Goal: Task Accomplishment & Management: Use online tool/utility

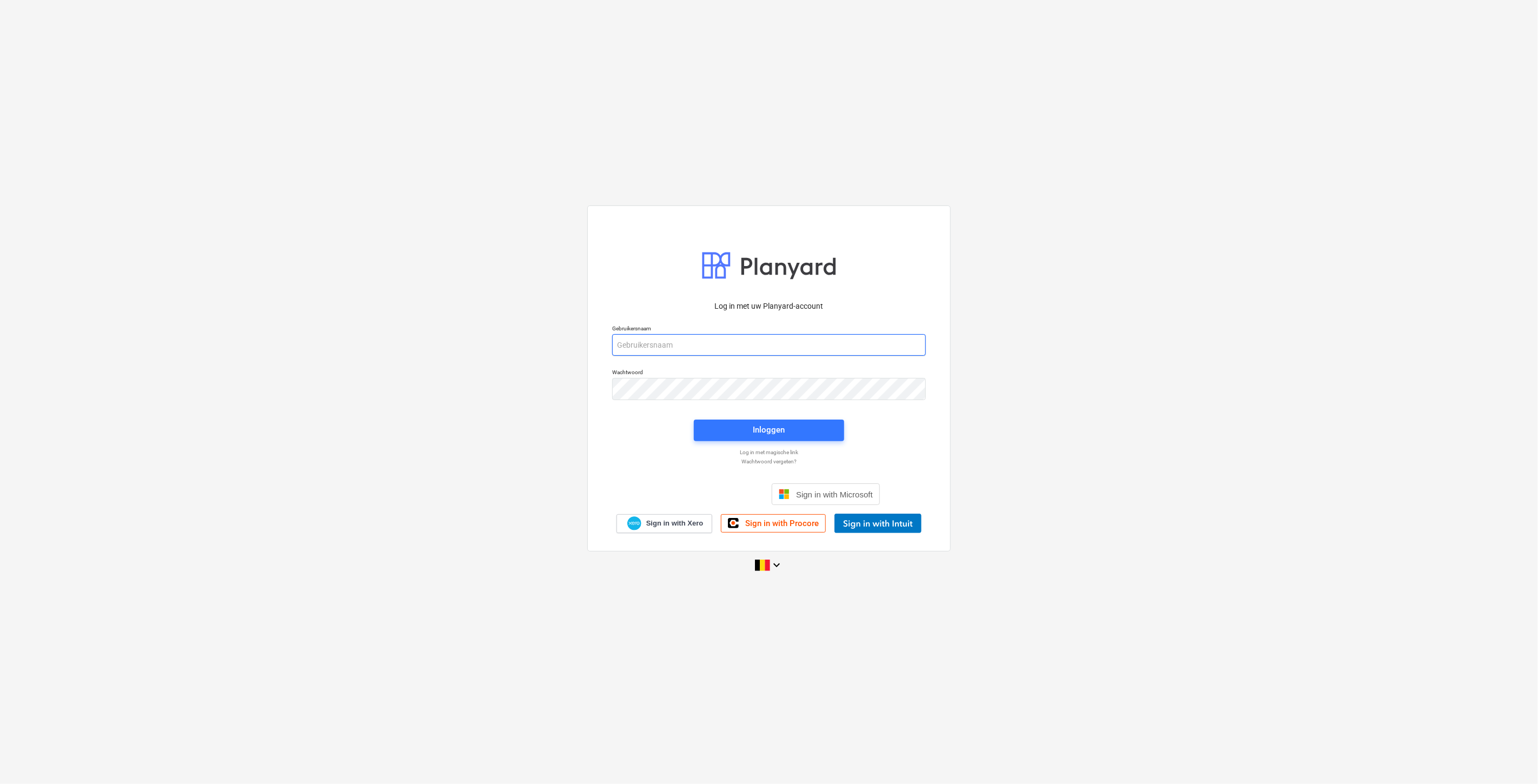
click at [685, 349] on input "email" at bounding box center [769, 344] width 314 height 22
type input "[PERSON_NAME][EMAIL_ADDRESS][DOMAIN_NAME]"
click at [776, 418] on div "Inloggen" at bounding box center [768, 430] width 163 height 34
click at [771, 425] on div "Inloggen" at bounding box center [769, 429] width 32 height 14
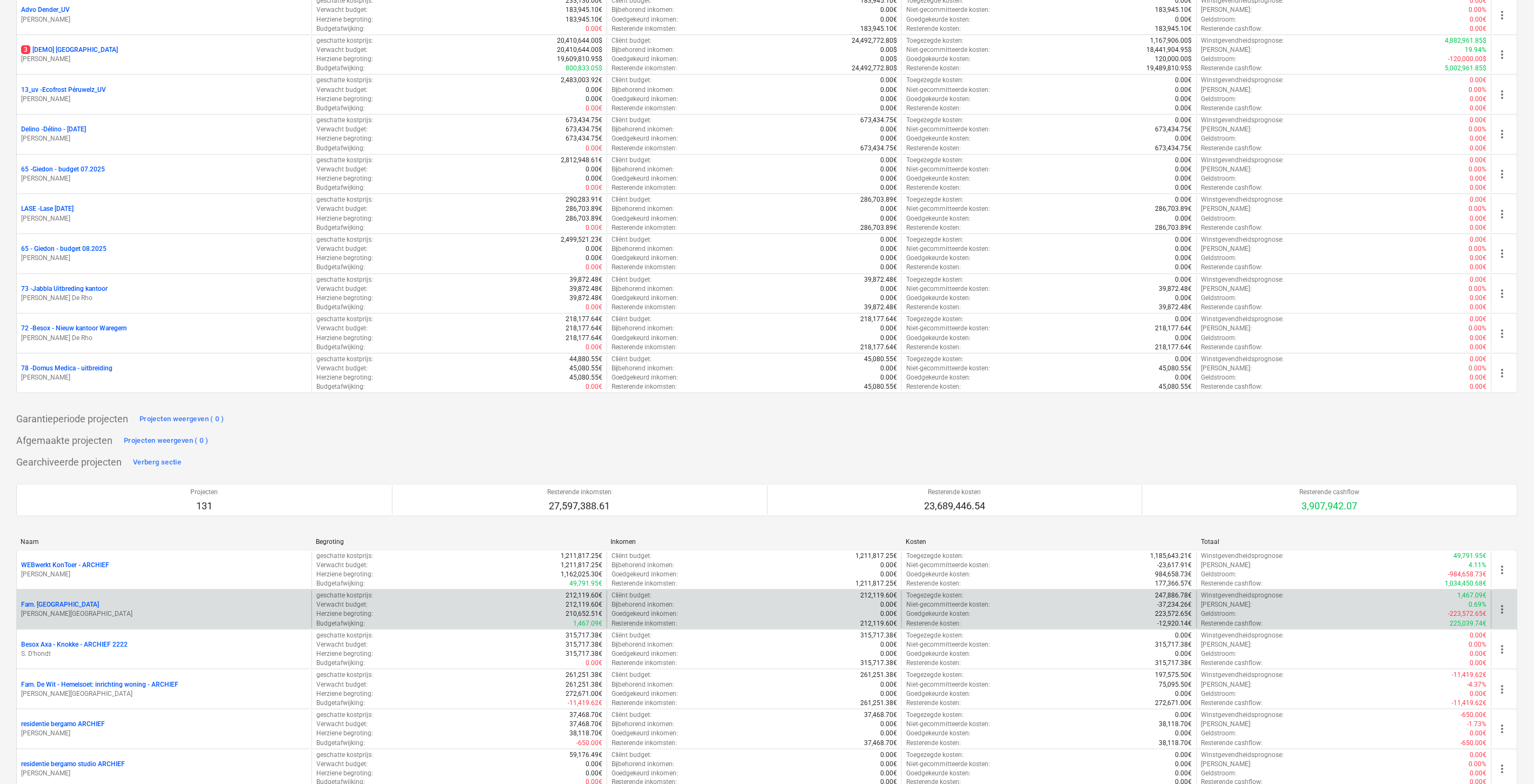
scroll to position [2162, 0]
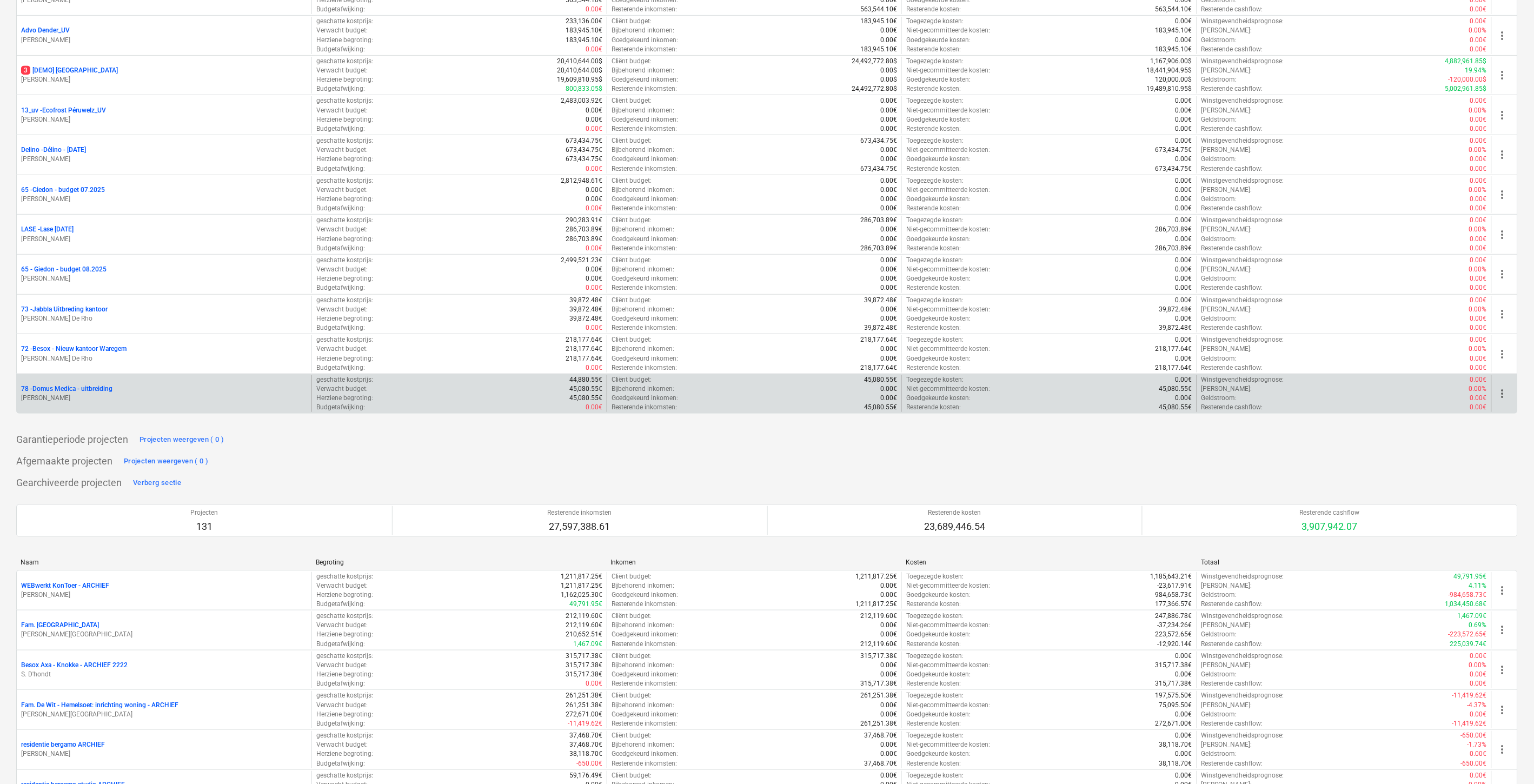
click at [177, 389] on div "78 - Domus Medica - uitbreiding" at bounding box center [164, 389] width 286 height 9
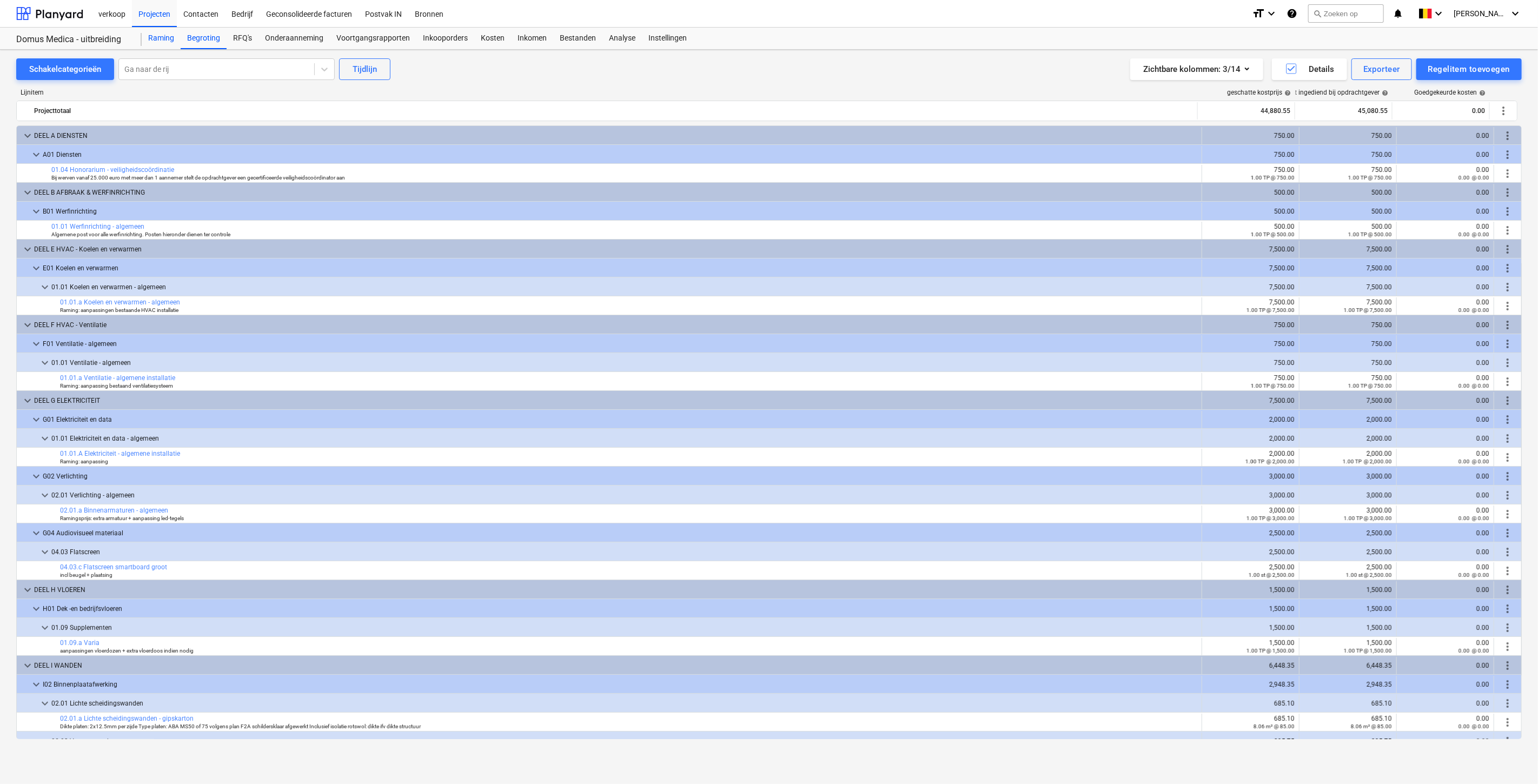
click at [168, 41] on div "Raming" at bounding box center [161, 38] width 39 height 22
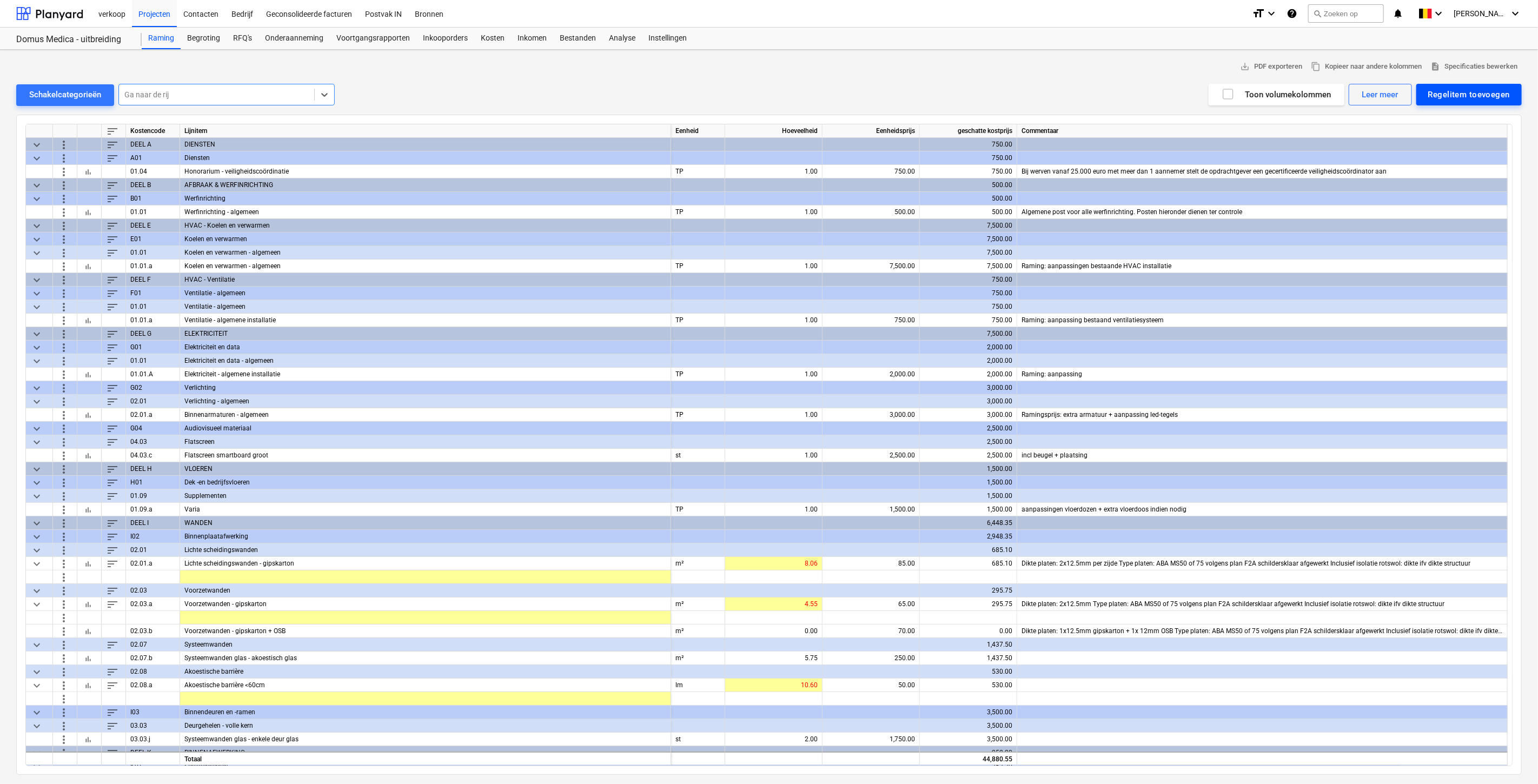
click at [1487, 95] on div "Regelitem toevoegen" at bounding box center [1469, 94] width 82 height 14
click at [1470, 123] on div "Toevoegen vanuit sjabloon" at bounding box center [1464, 121] width 116 height 19
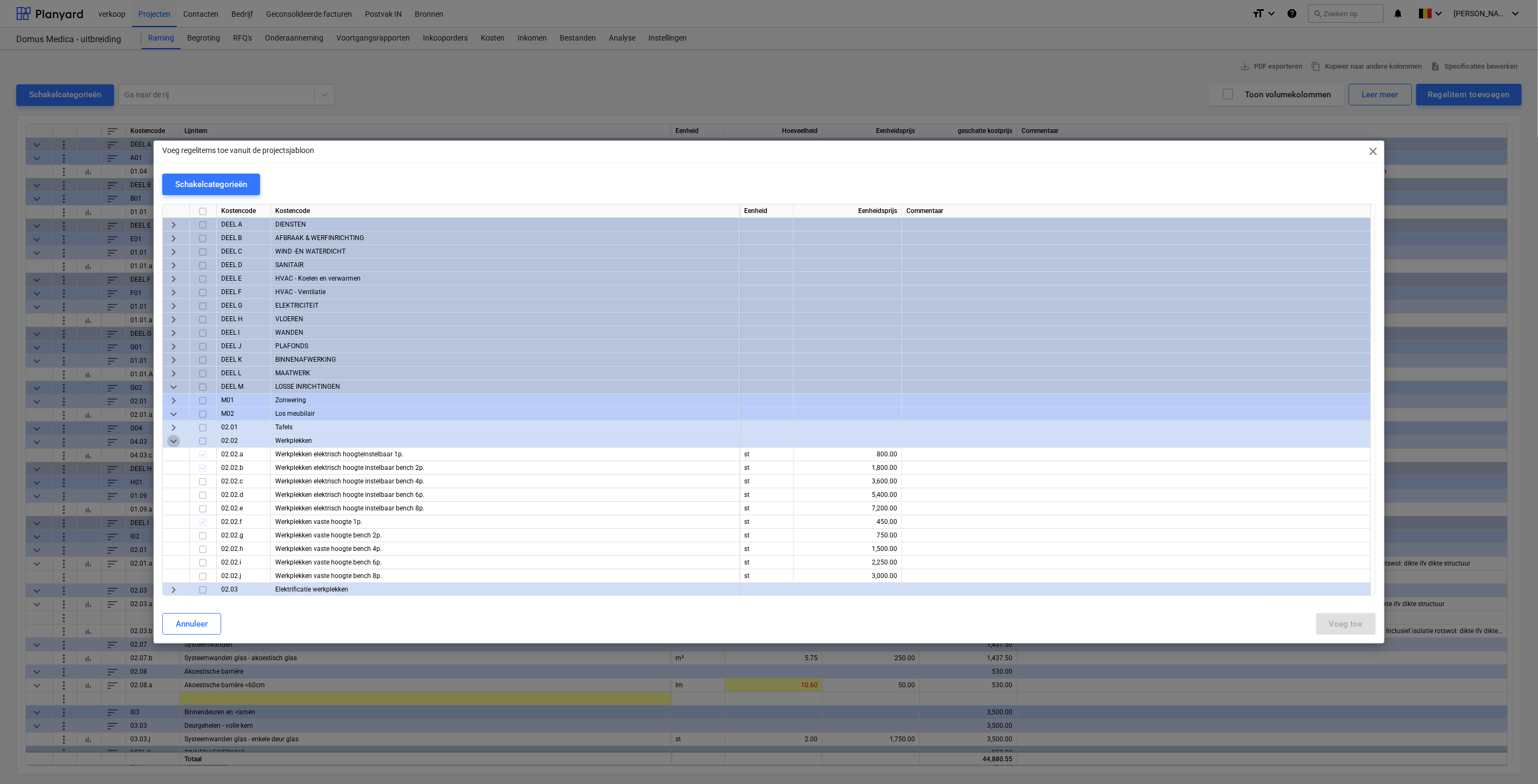
click at [167, 438] on span "keyboard_arrow_down" at bounding box center [173, 441] width 13 height 13
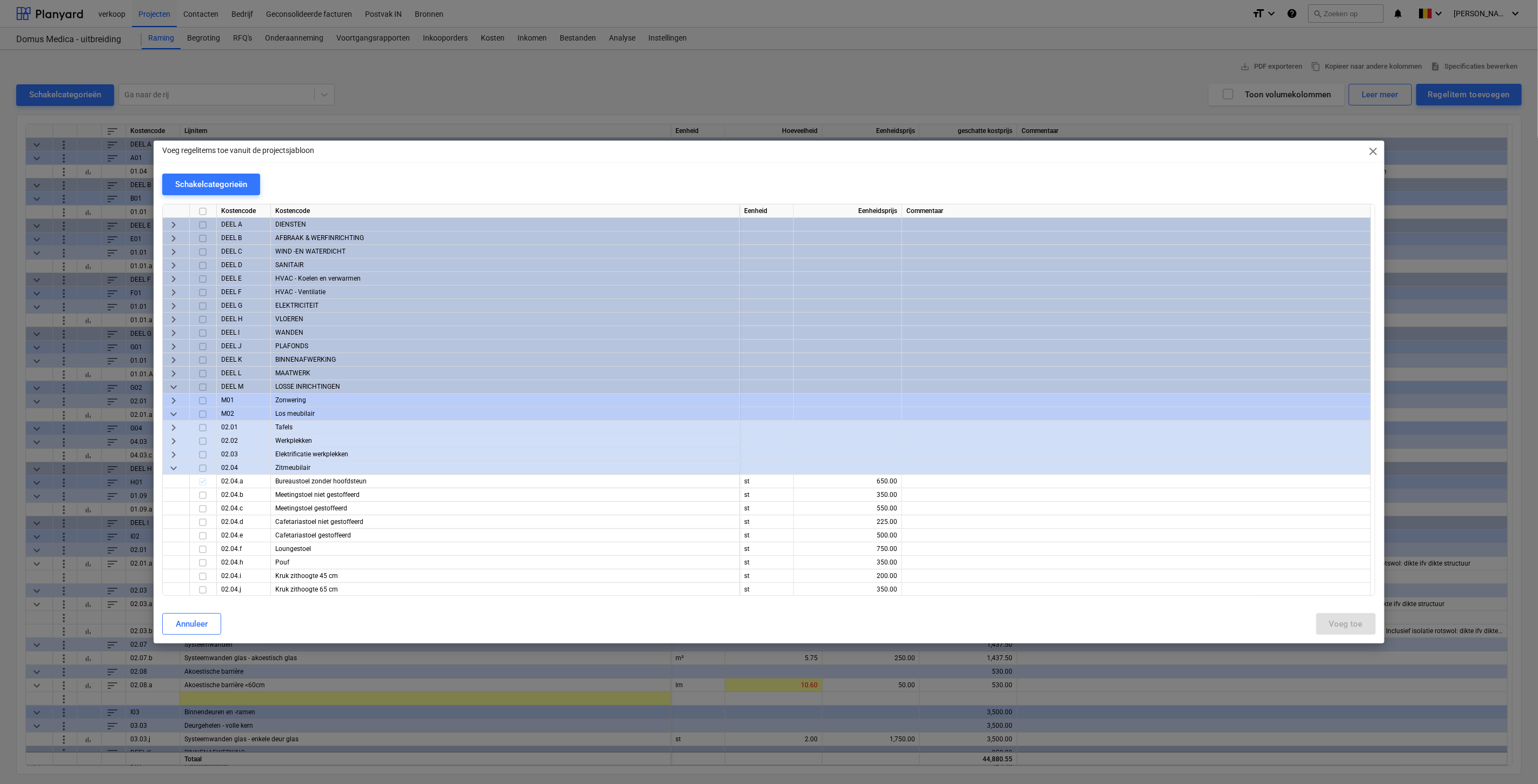
click at [172, 426] on span "keyboard_arrow_right" at bounding box center [173, 427] width 13 height 13
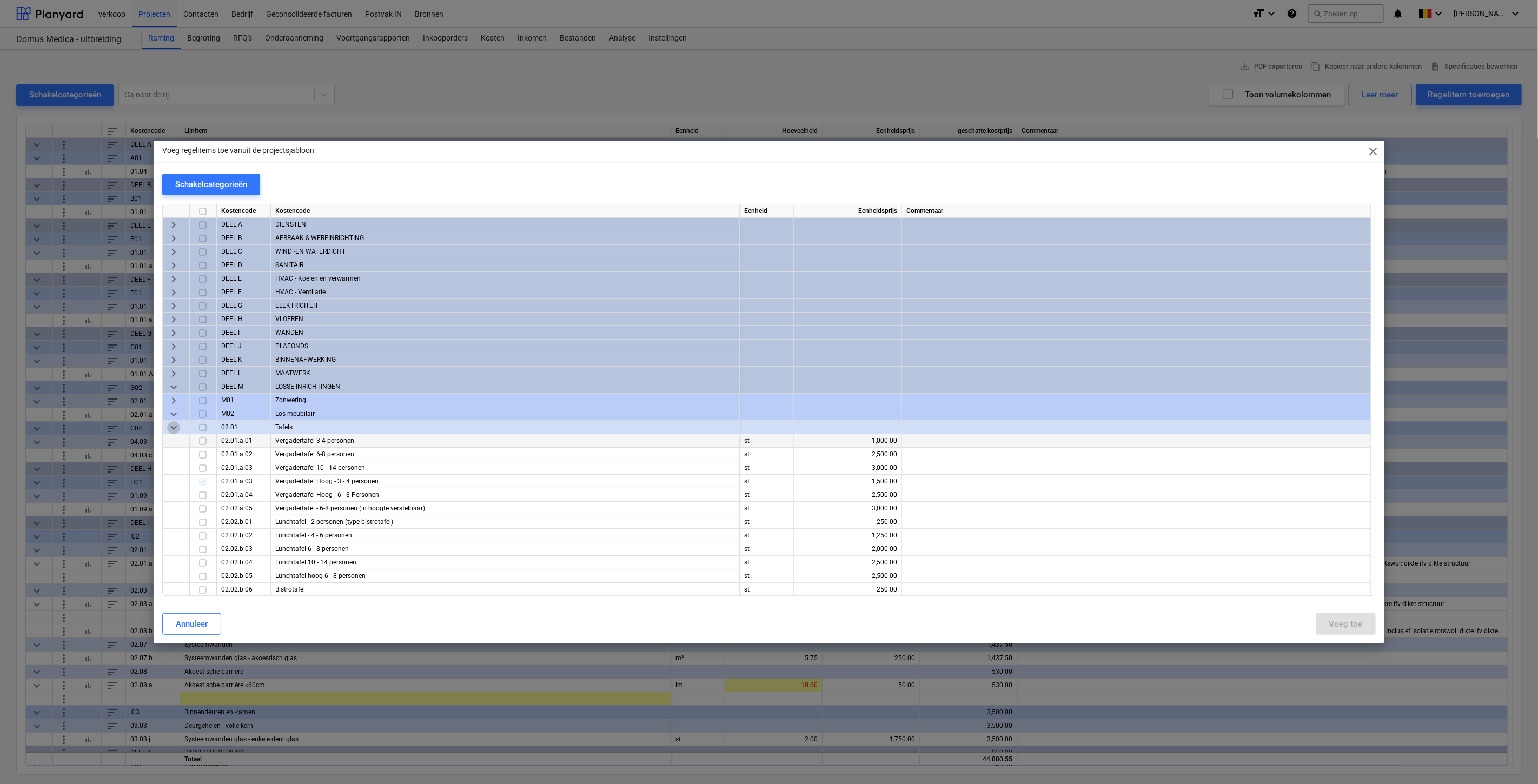
click at [168, 431] on span "keyboard_arrow_down" at bounding box center [173, 427] width 13 height 13
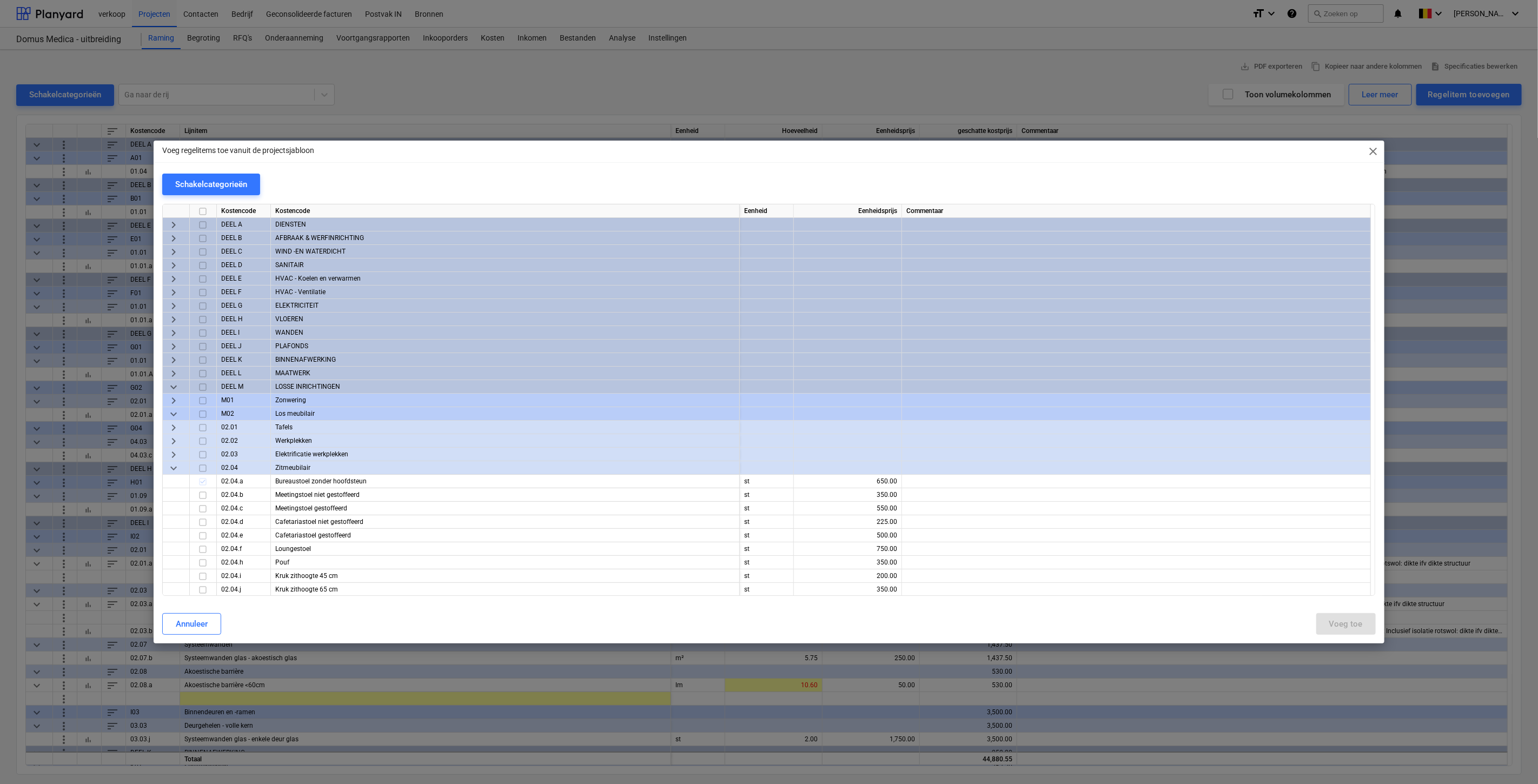
click at [173, 467] on span "keyboard_arrow_down" at bounding box center [173, 468] width 13 height 13
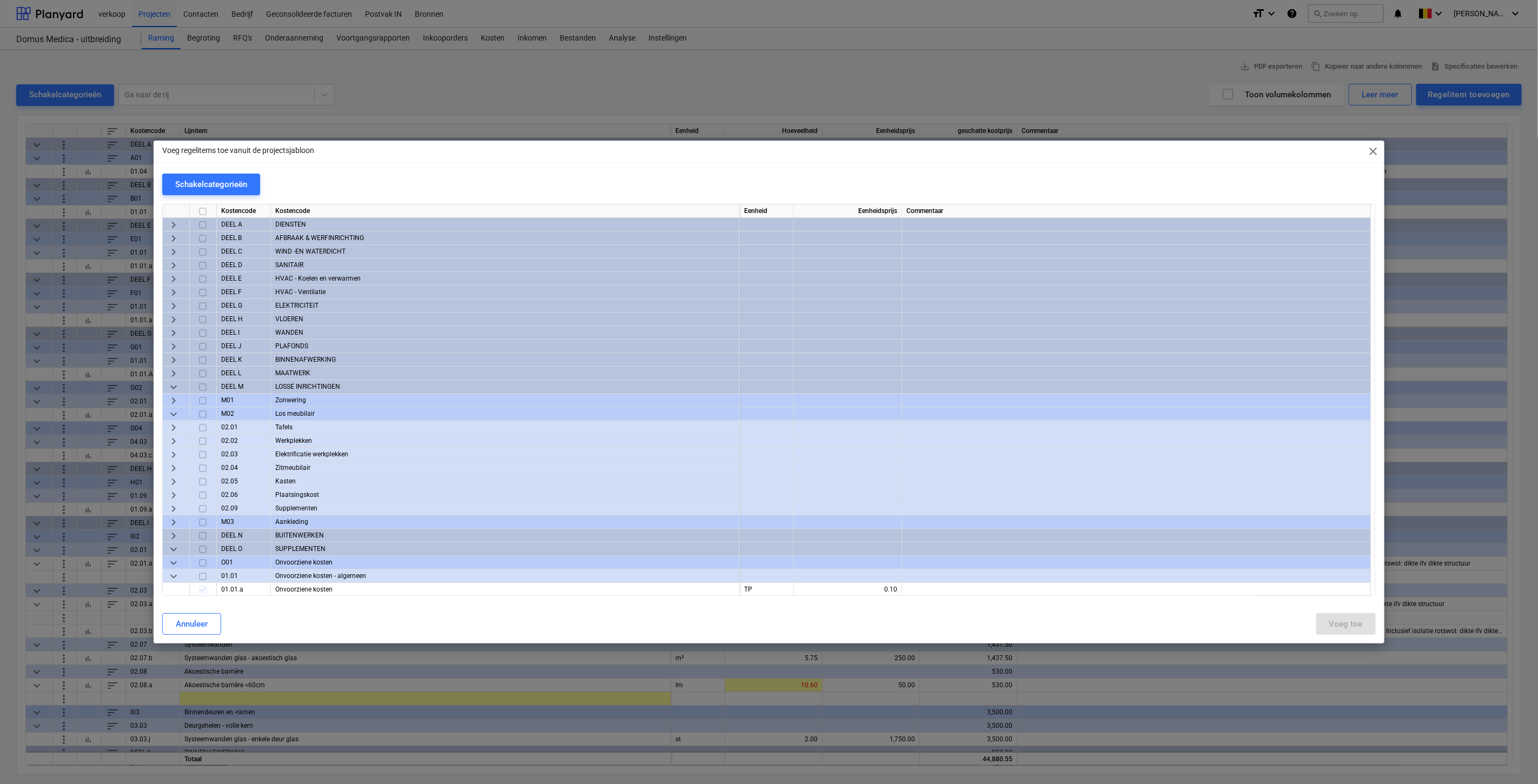
click at [167, 317] on span "keyboard_arrow_right" at bounding box center [173, 319] width 13 height 13
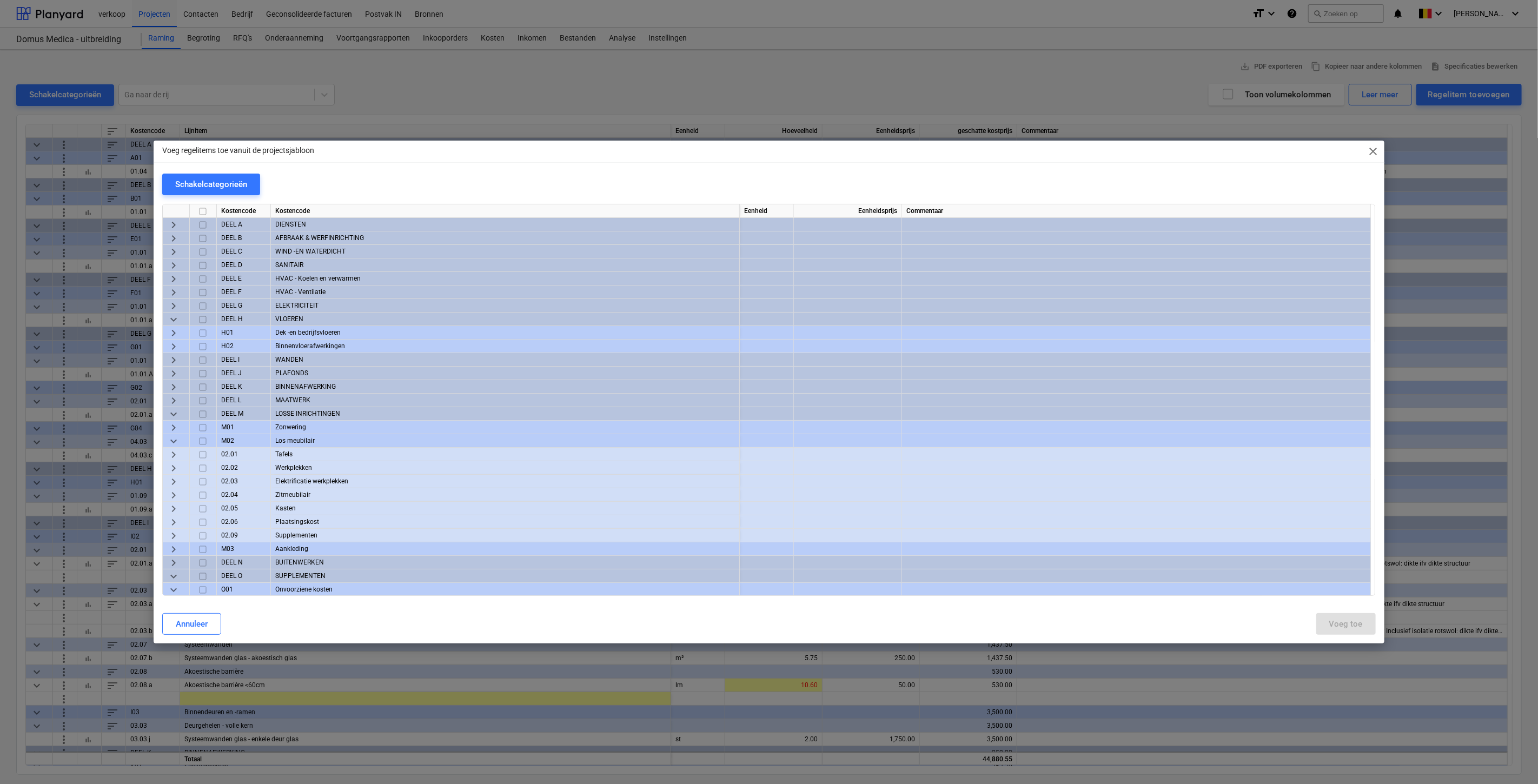
click at [174, 346] on span "keyboard_arrow_right" at bounding box center [173, 346] width 13 height 13
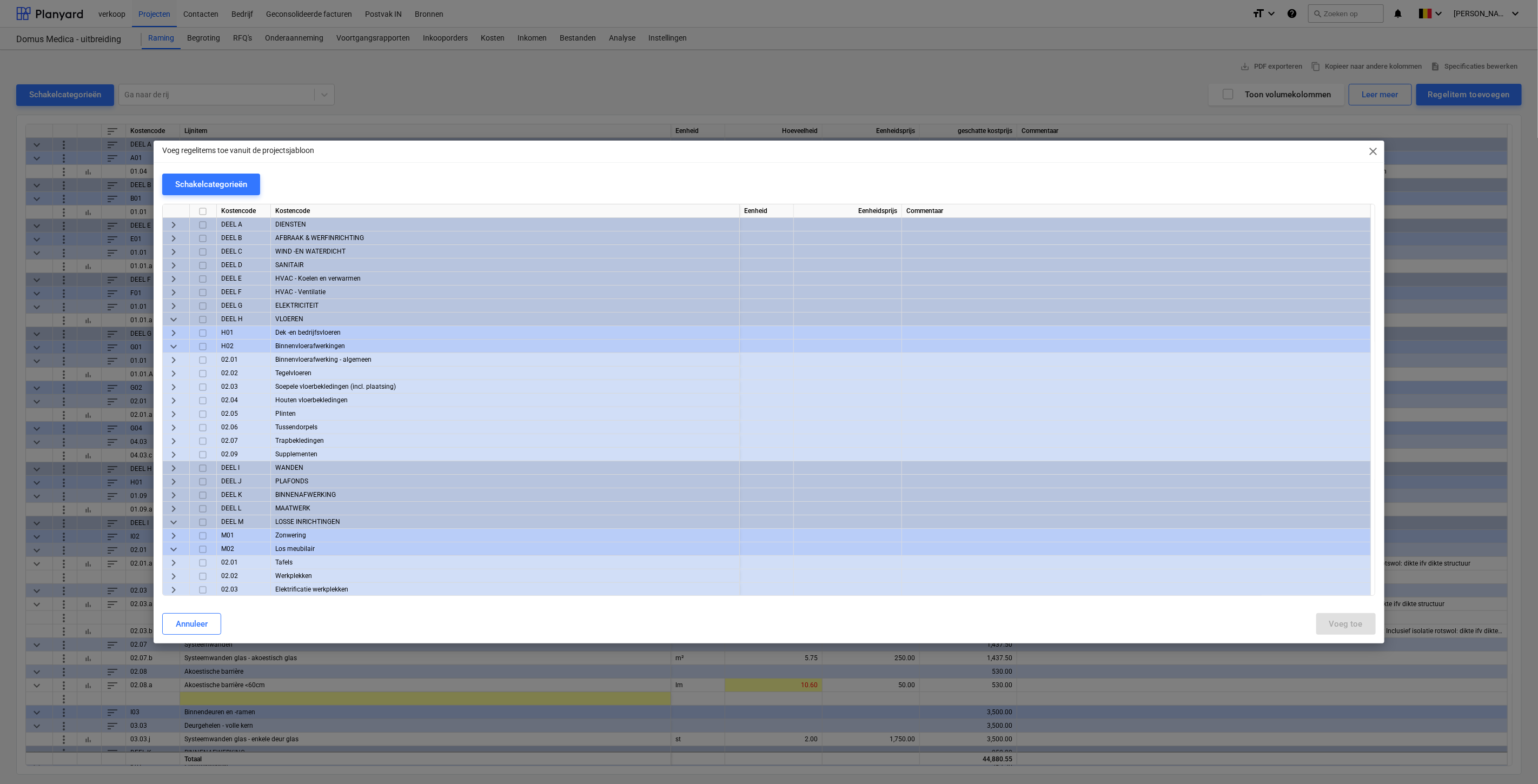
click at [179, 418] on span "keyboard_arrow_right" at bounding box center [173, 414] width 13 height 13
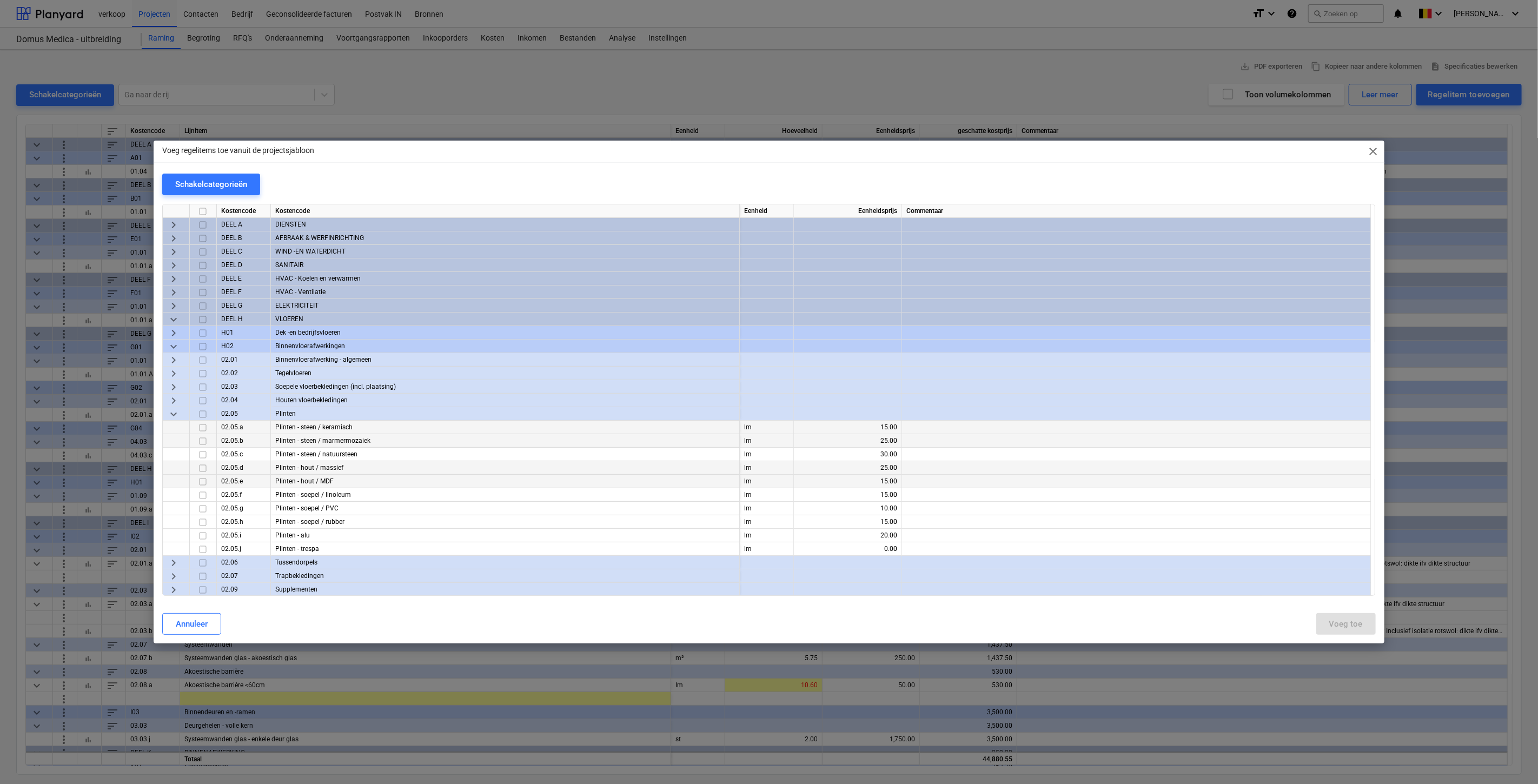
click at [200, 483] on input "checkbox" at bounding box center [202, 481] width 13 height 13
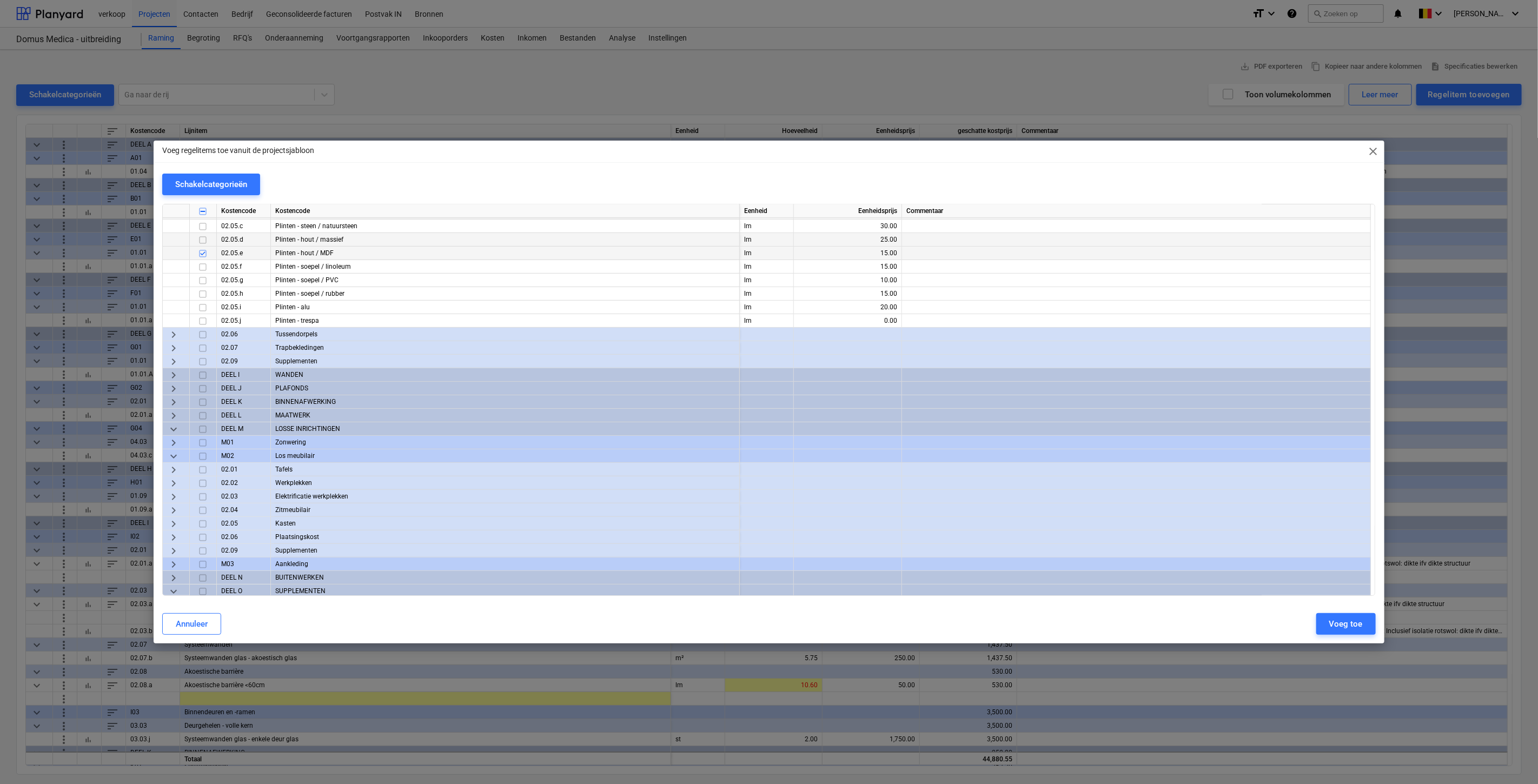
scroll to position [240, 0]
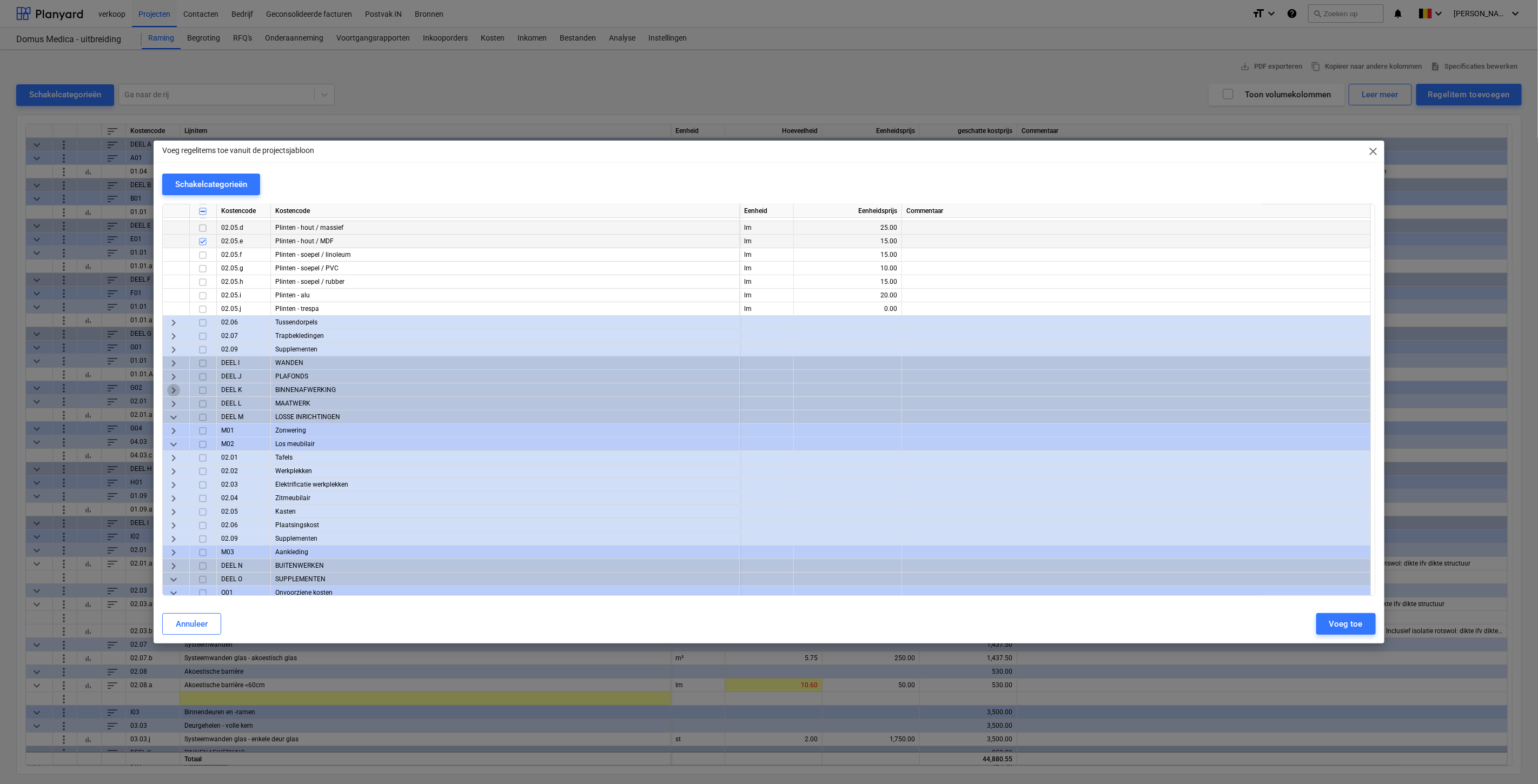
click at [178, 386] on span "keyboard_arrow_right" at bounding box center [173, 390] width 13 height 13
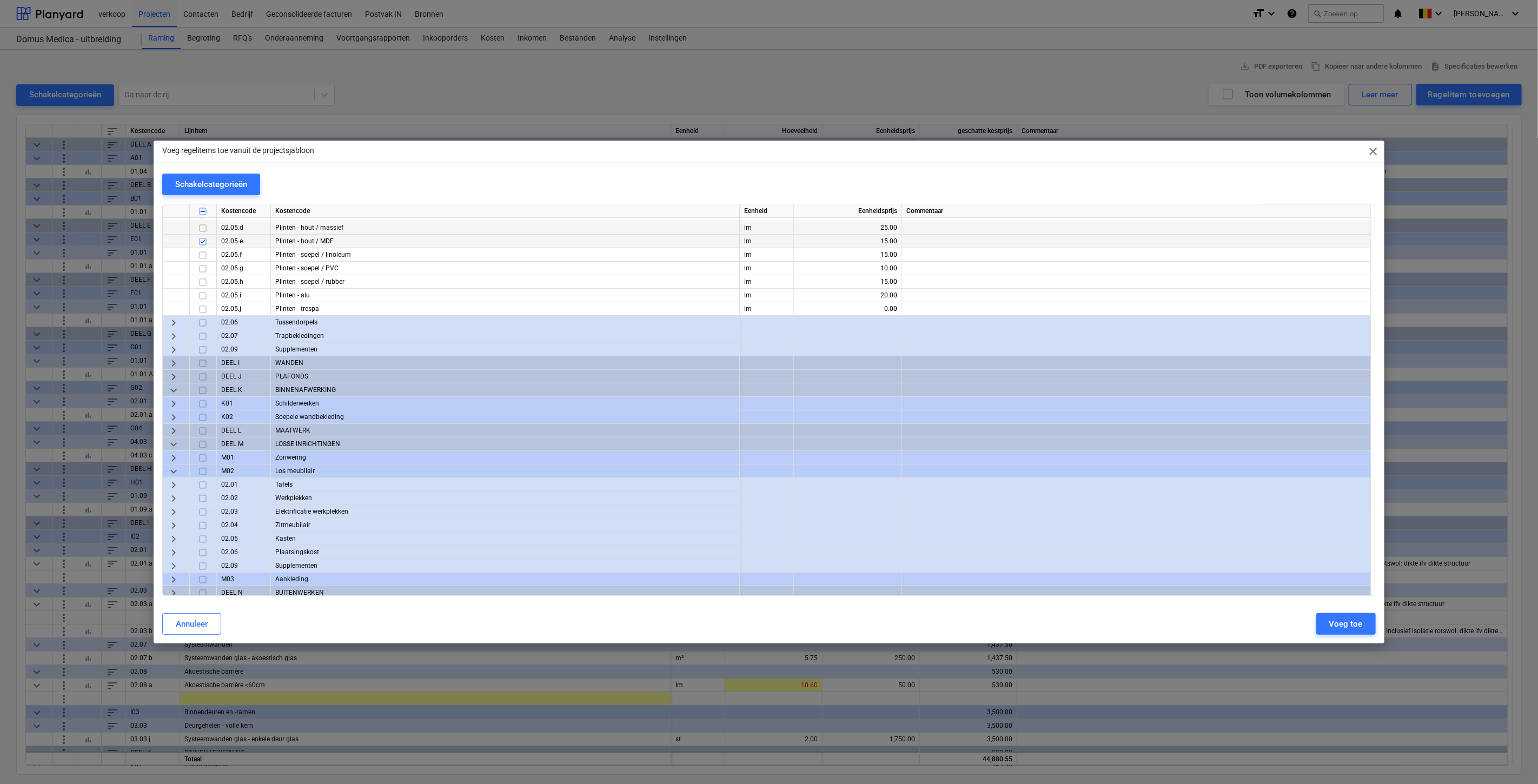
click at [172, 401] on span "keyboard_arrow_right" at bounding box center [173, 403] width 13 height 13
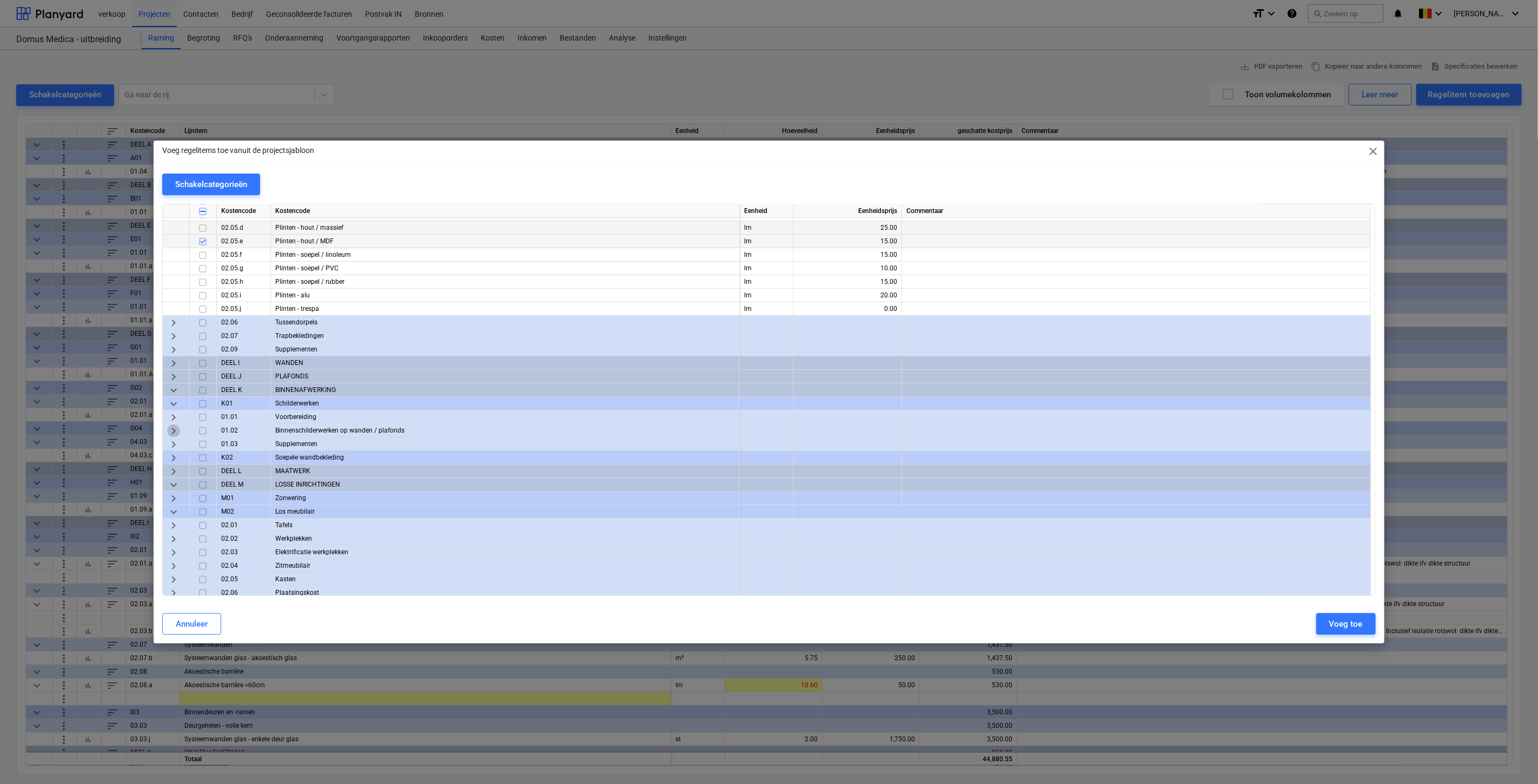
click at [169, 426] on span "keyboard_arrow_right" at bounding box center [173, 430] width 13 height 13
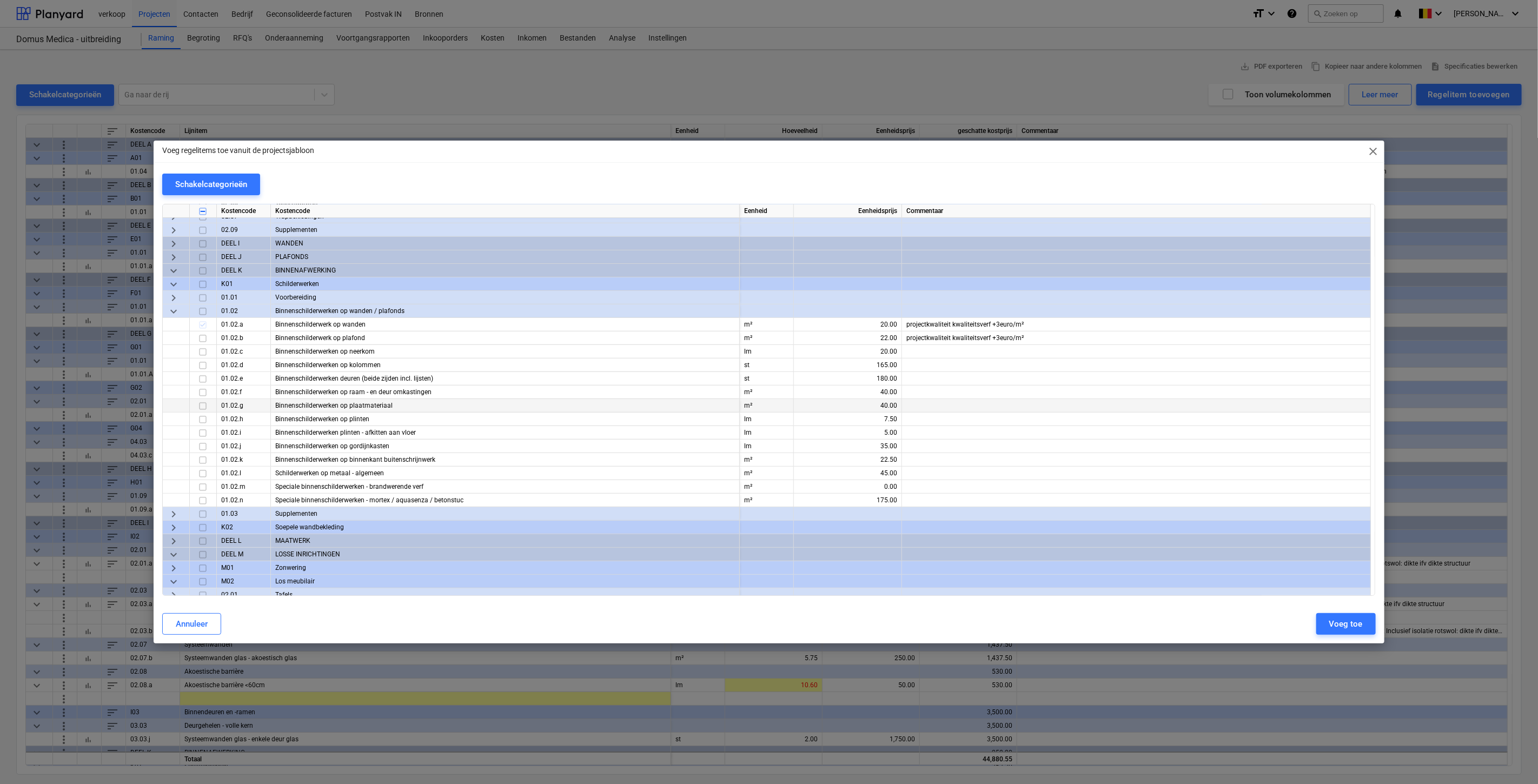
scroll to position [360, 0]
click at [204, 418] on input "checkbox" at bounding box center [202, 419] width 13 height 13
click at [1367, 626] on button "Voeg toe" at bounding box center [1346, 624] width 60 height 22
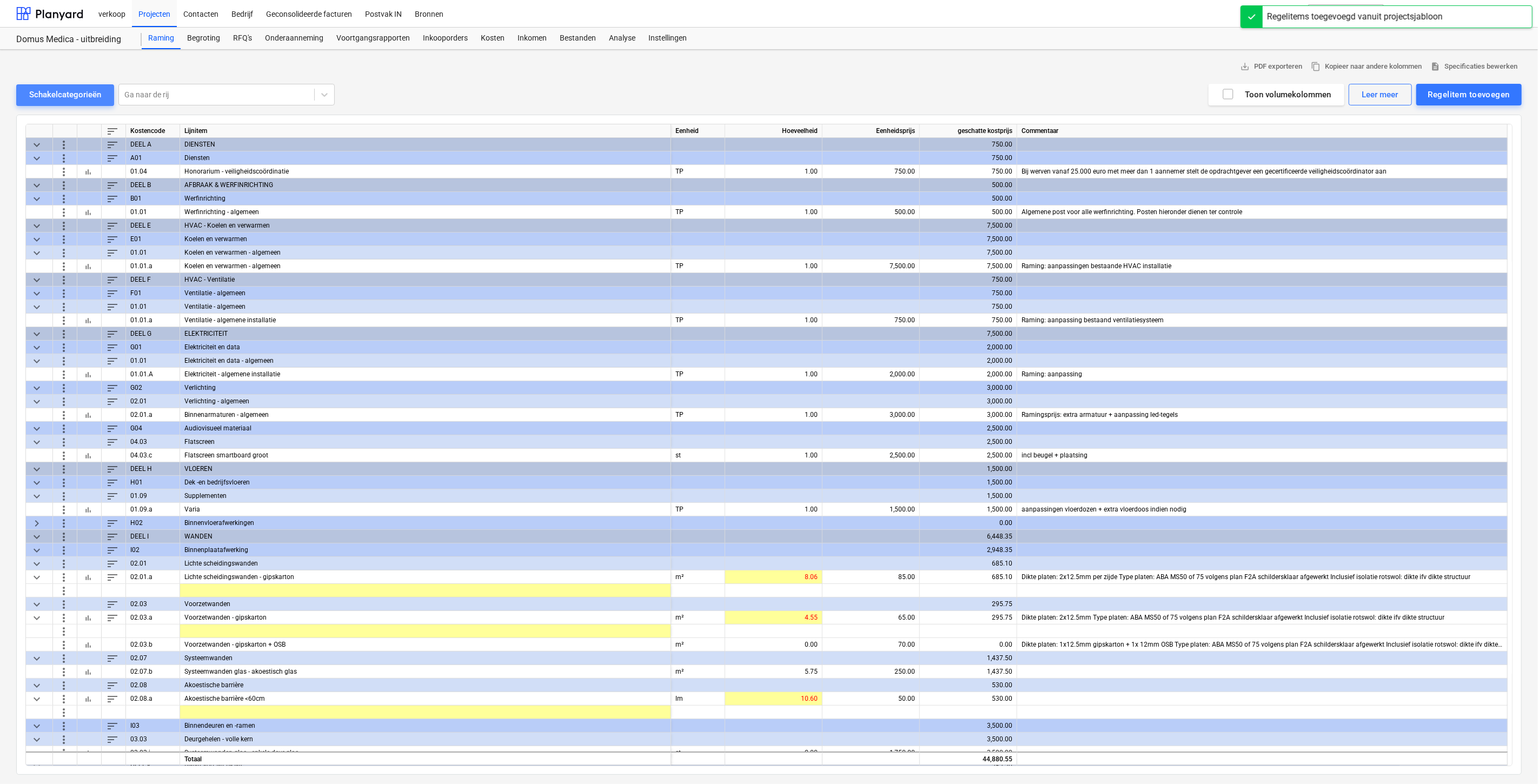
click at [71, 90] on div "Schakelcategorieën" at bounding box center [65, 94] width 72 height 14
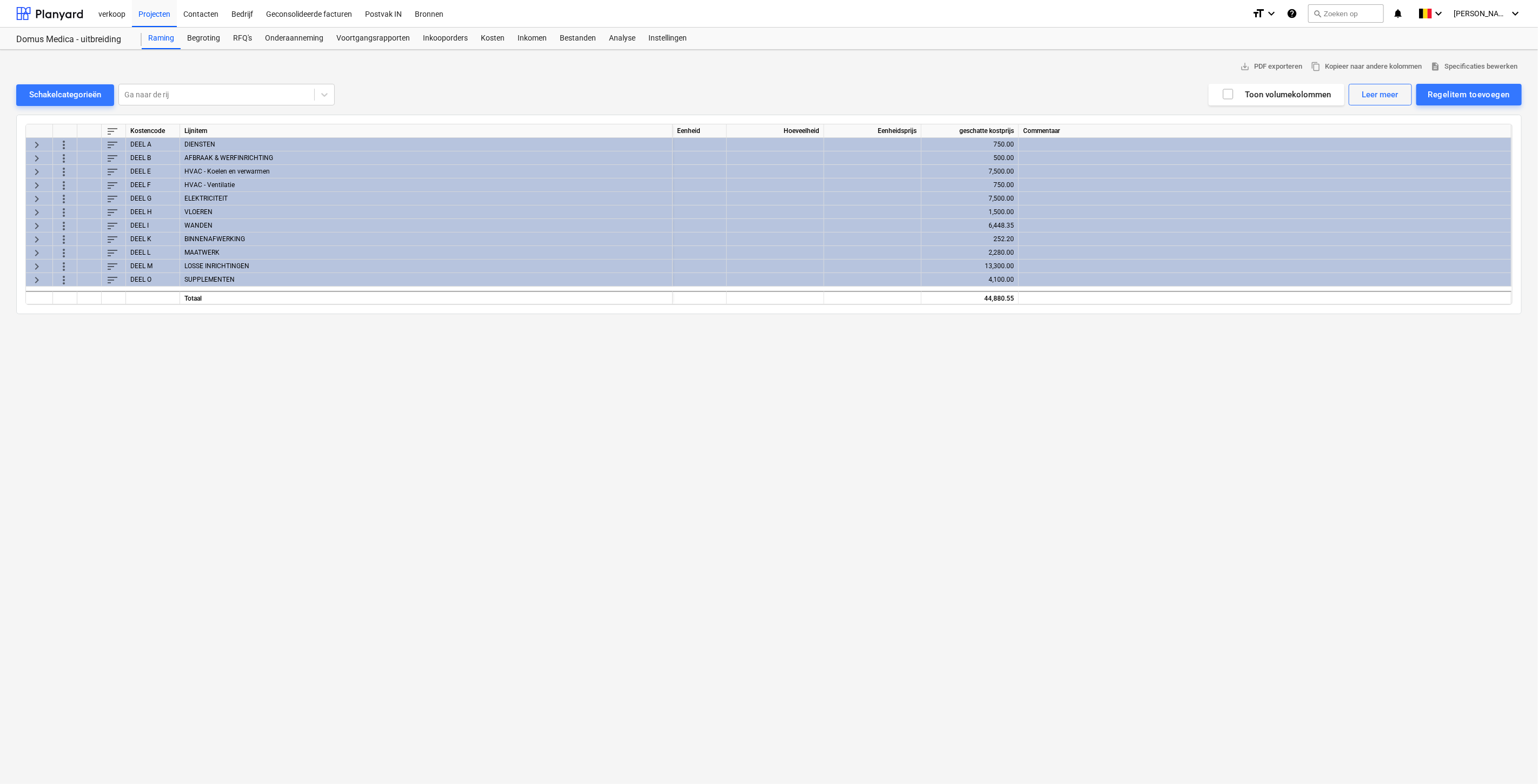
click at [76, 84] on div "Schakelcategorieën Ga naar de rij Regelitem toevoegen Leer meer Toon volumekolo…" at bounding box center [768, 95] width 1505 height 22
click at [73, 95] on div "Schakelcategorieën" at bounding box center [65, 94] width 72 height 14
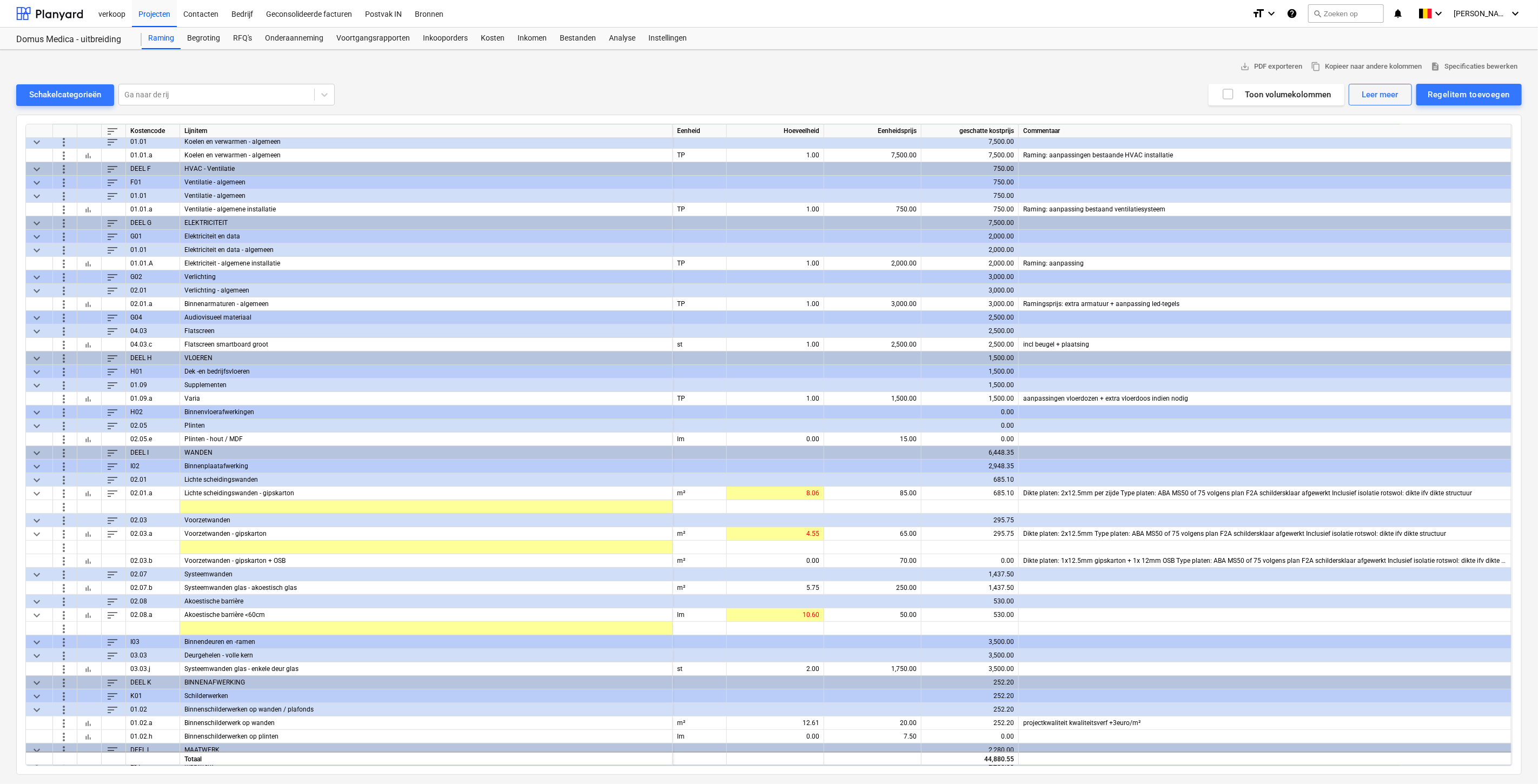
scroll to position [120, 0]
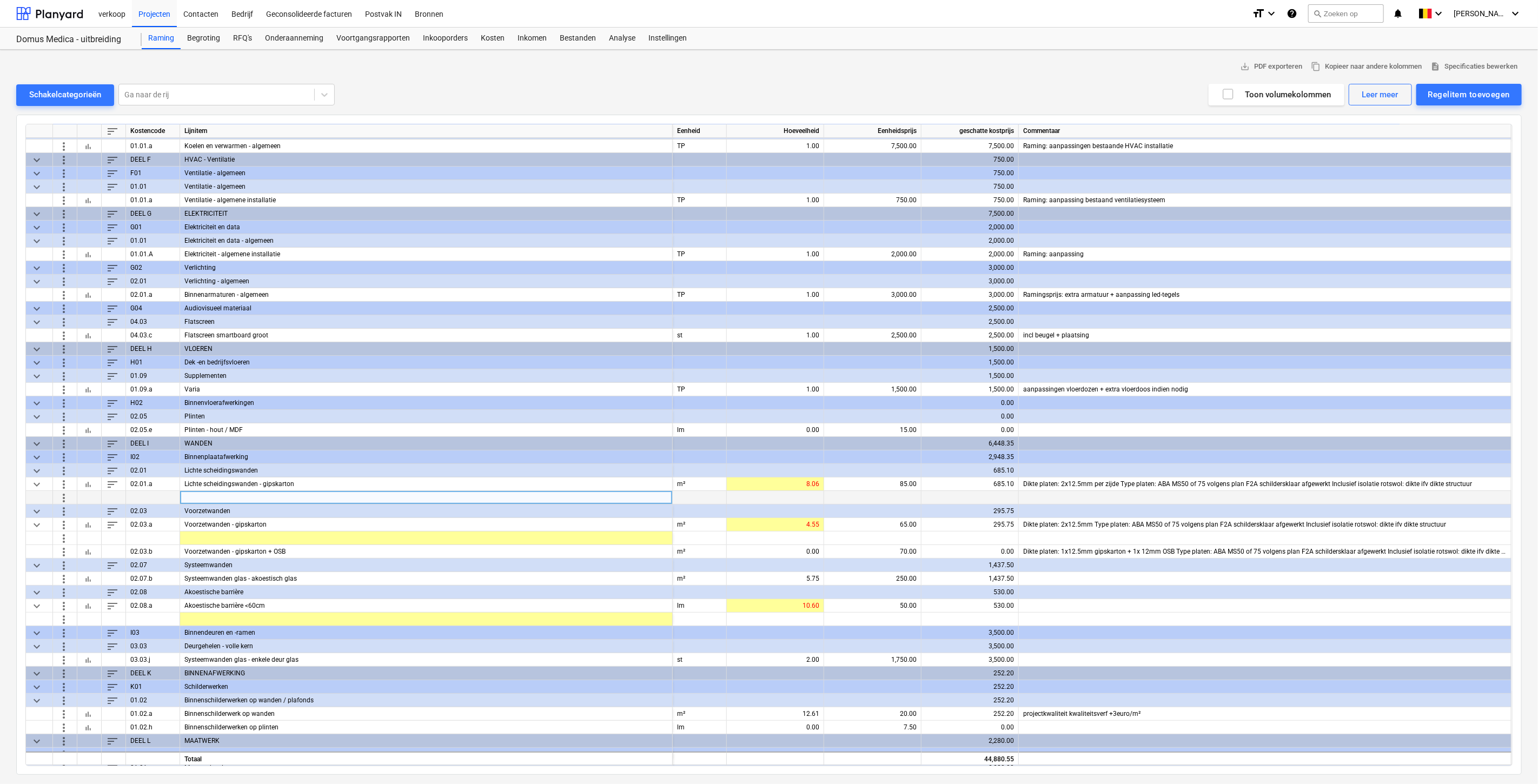
click at [276, 494] on div at bounding box center [426, 497] width 493 height 14
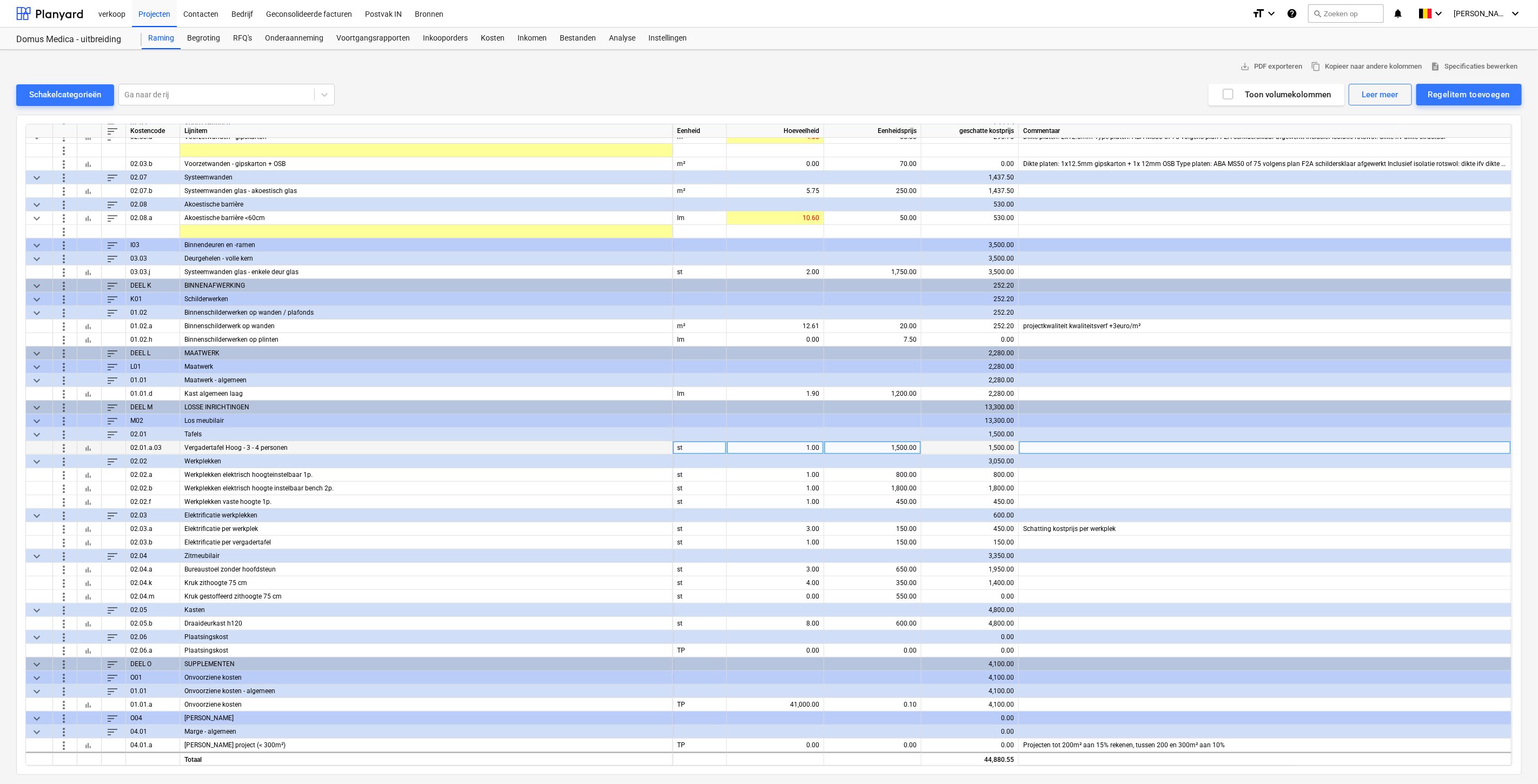
scroll to position [512, 0]
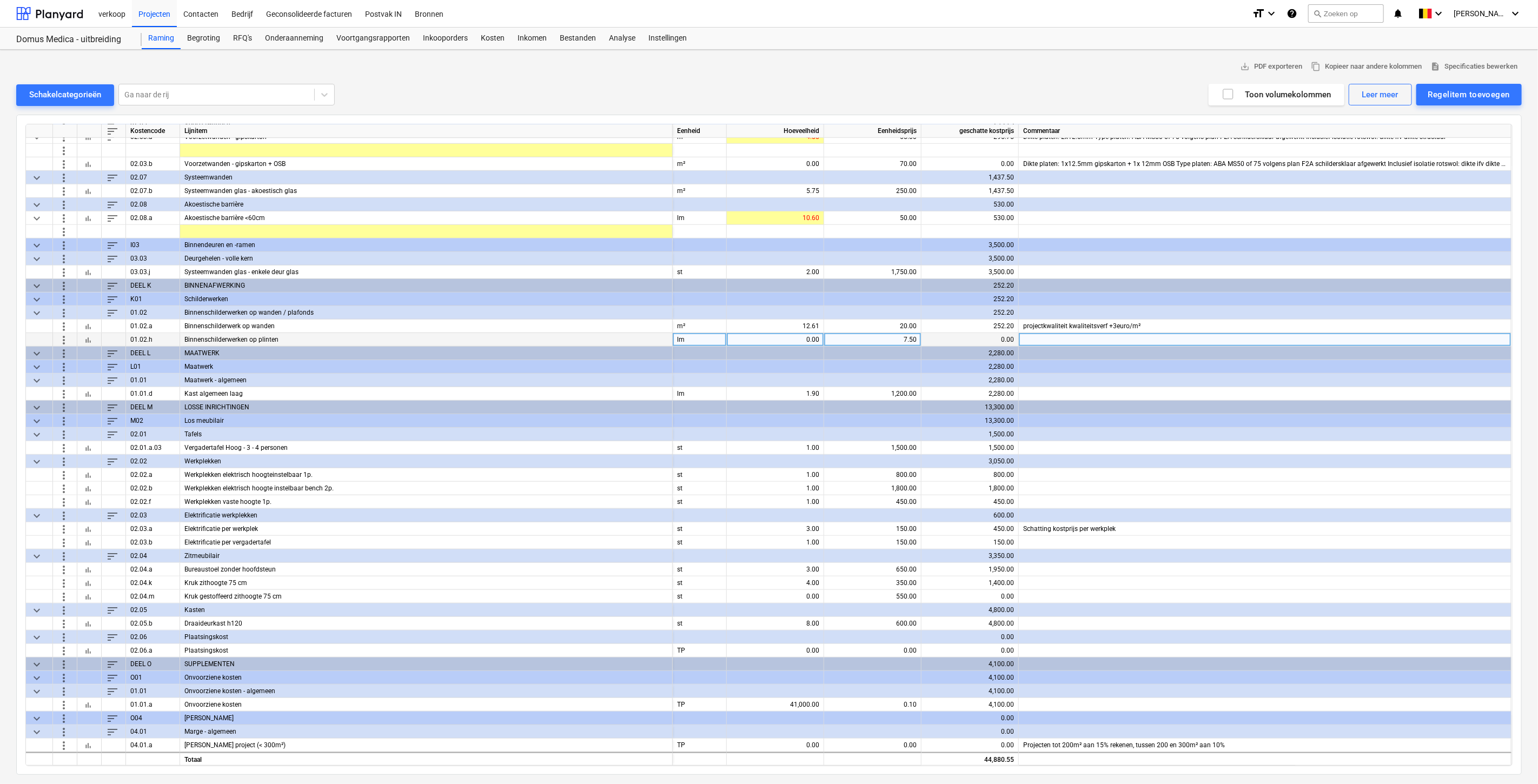
click at [802, 338] on div "0.00" at bounding box center [775, 339] width 88 height 14
type input "7.55"
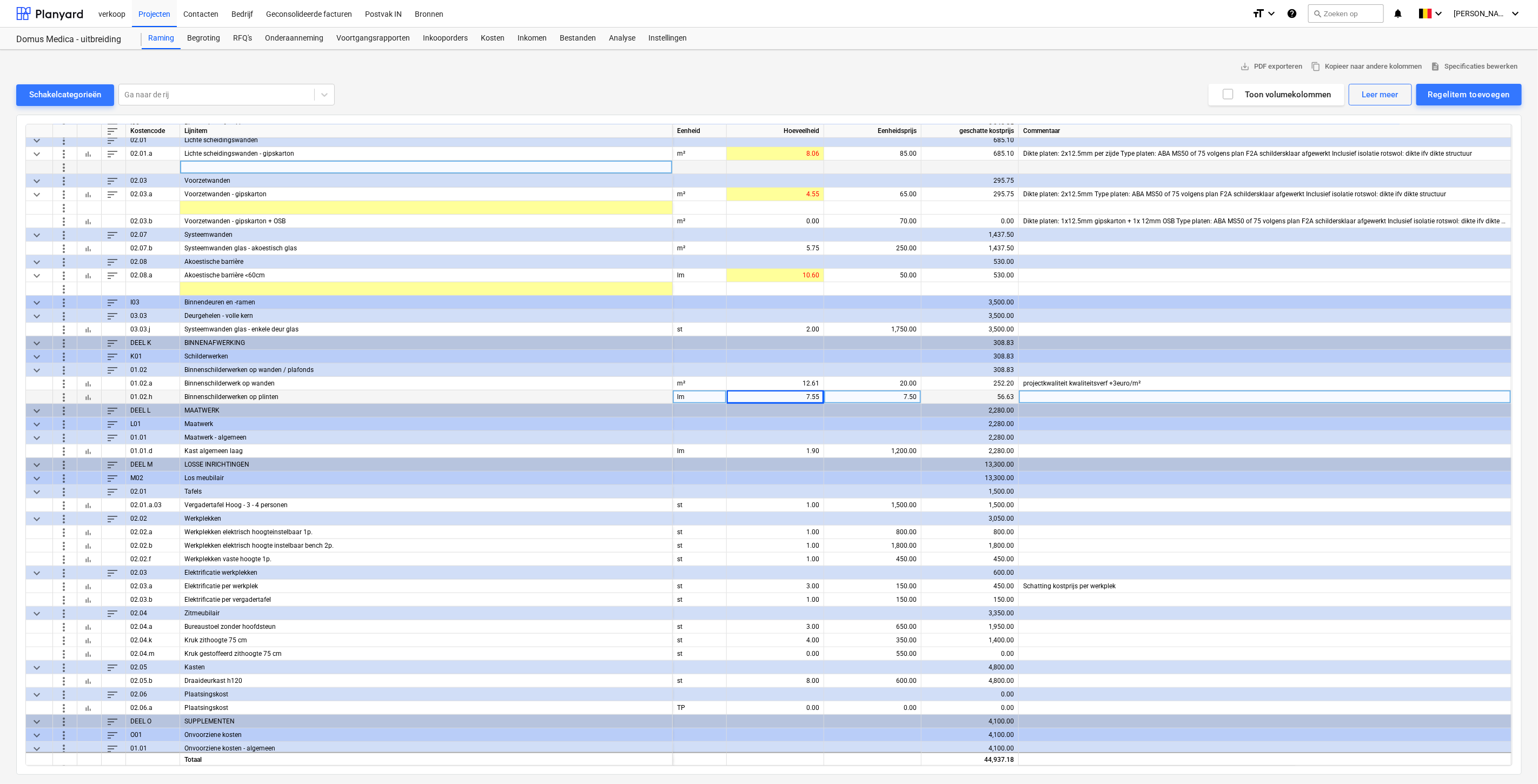
scroll to position [391, 0]
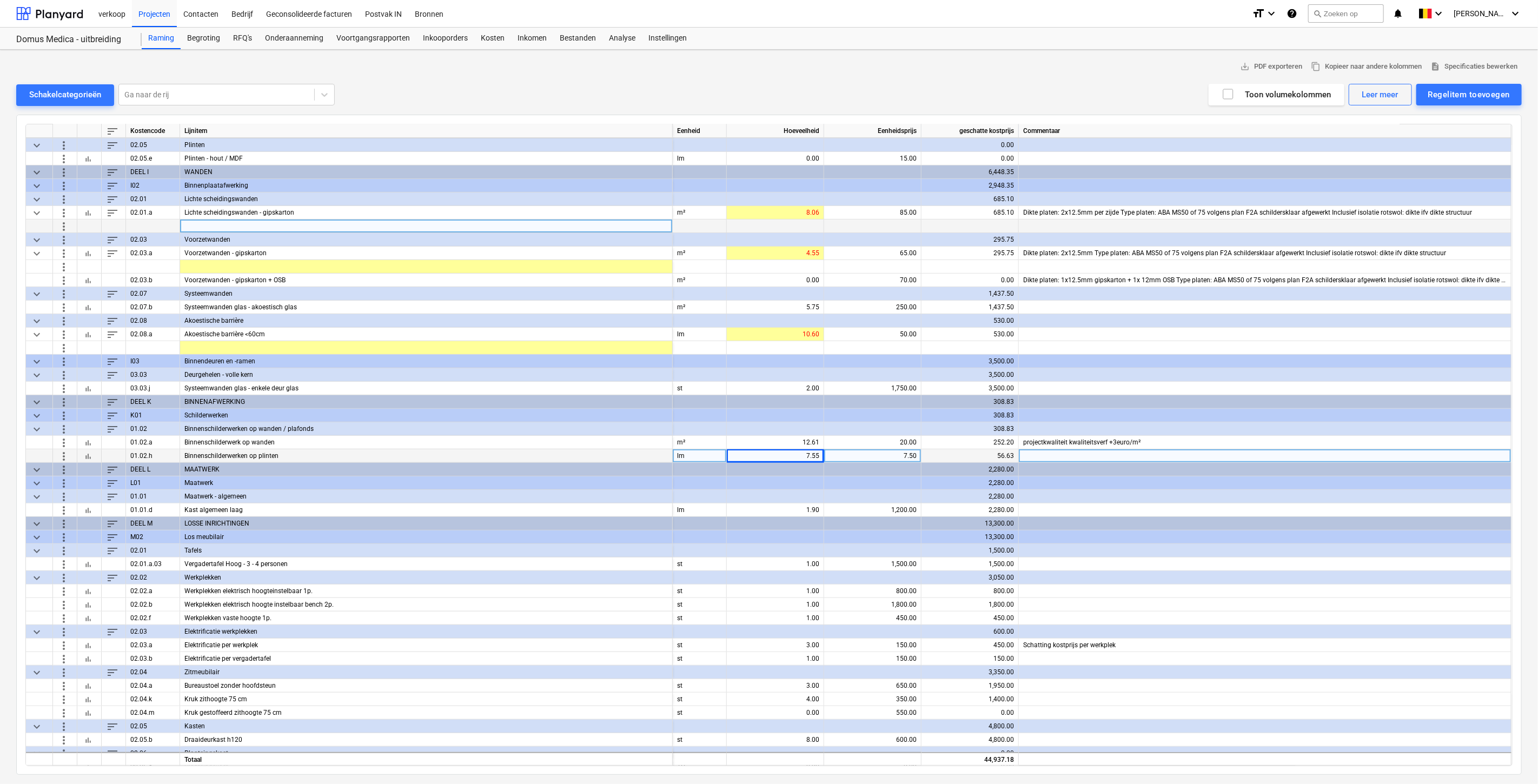
click at [868, 453] on div "7.50" at bounding box center [872, 456] width 88 height 14
type input "12"
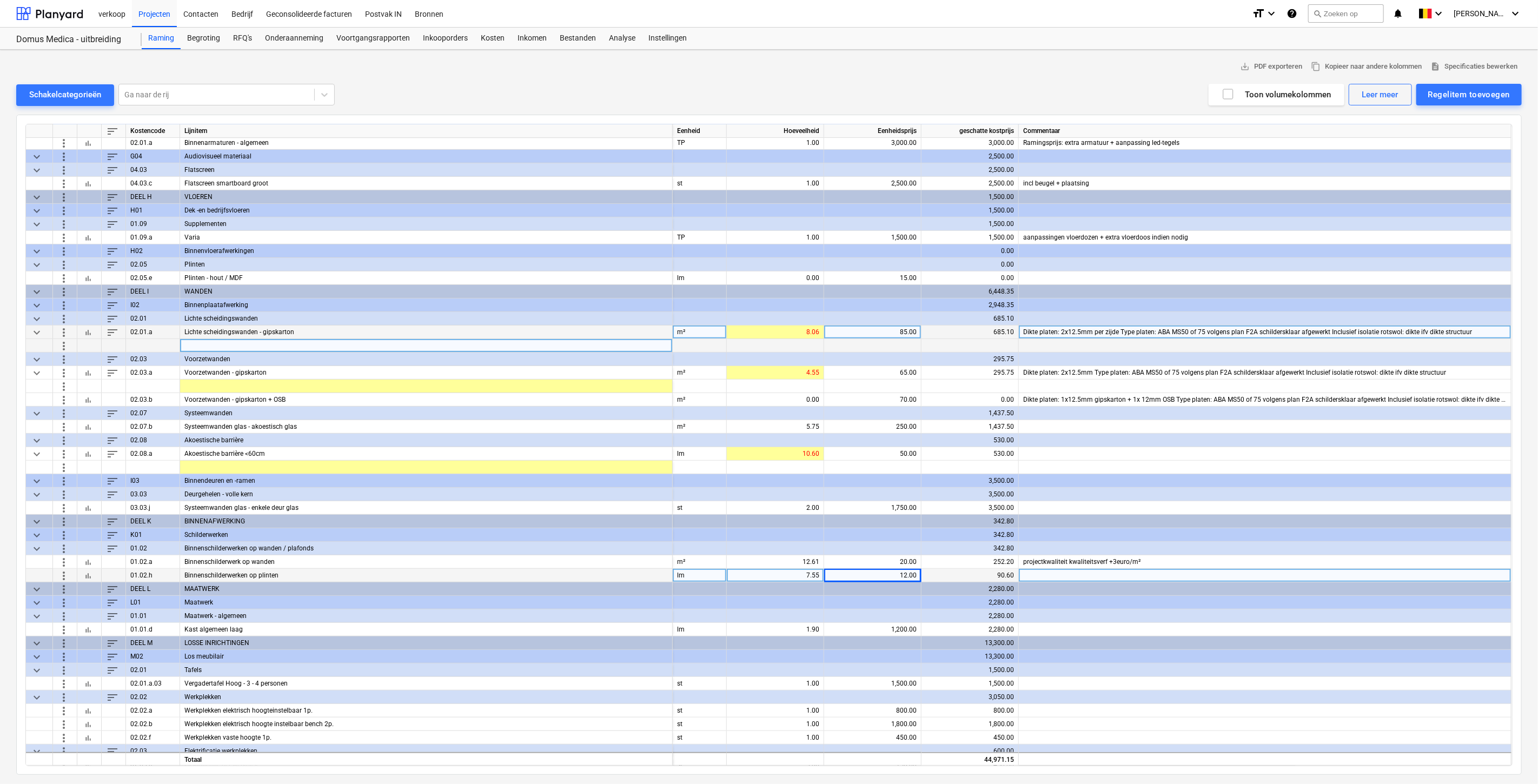
scroll to position [271, 0]
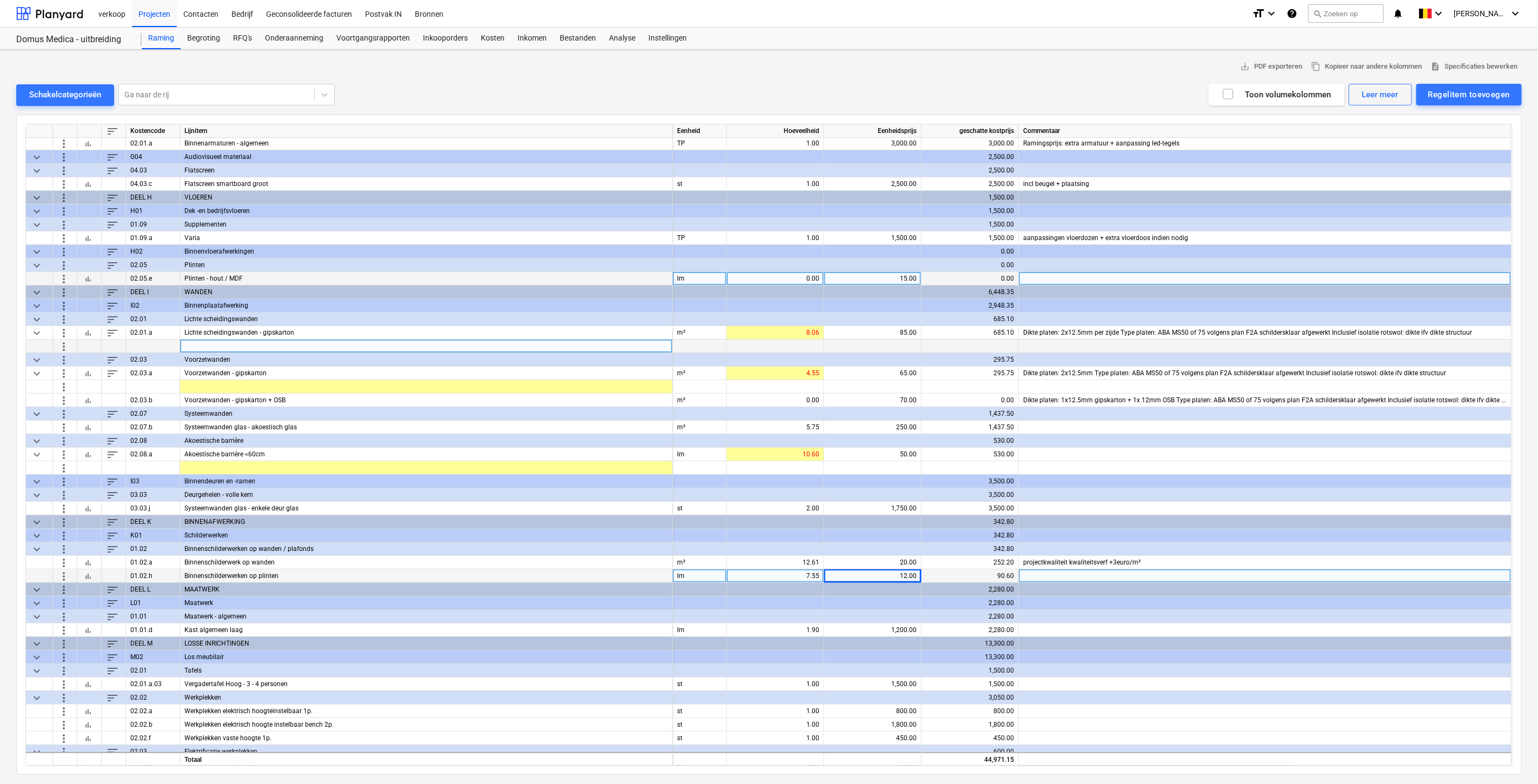
click at [800, 274] on div "0.00" at bounding box center [775, 279] width 88 height 14
type input "7.55"
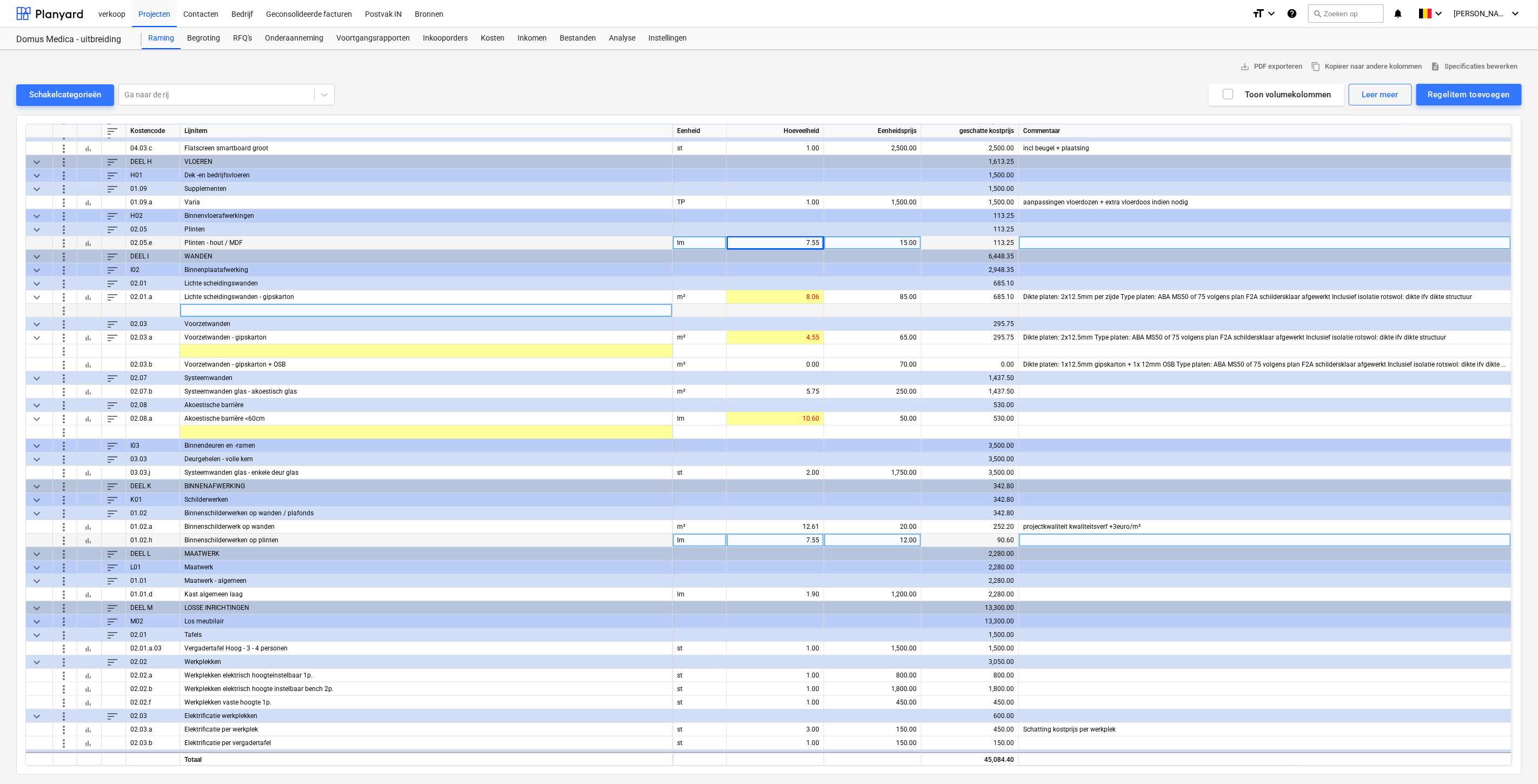
scroll to position [512, 0]
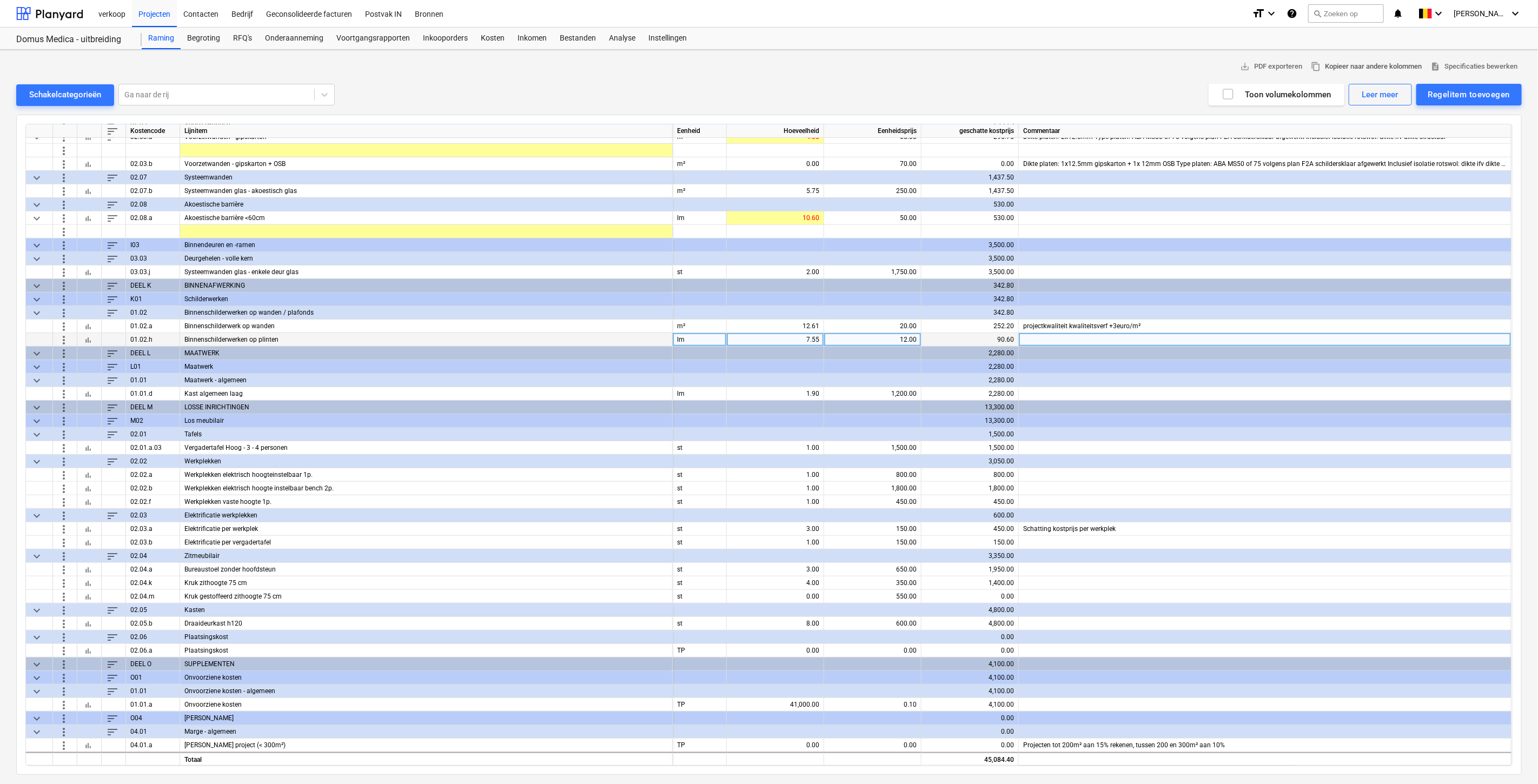
click at [1361, 66] on span "content_copy Kopieer naar andere kolommen" at bounding box center [1366, 66] width 111 height 12
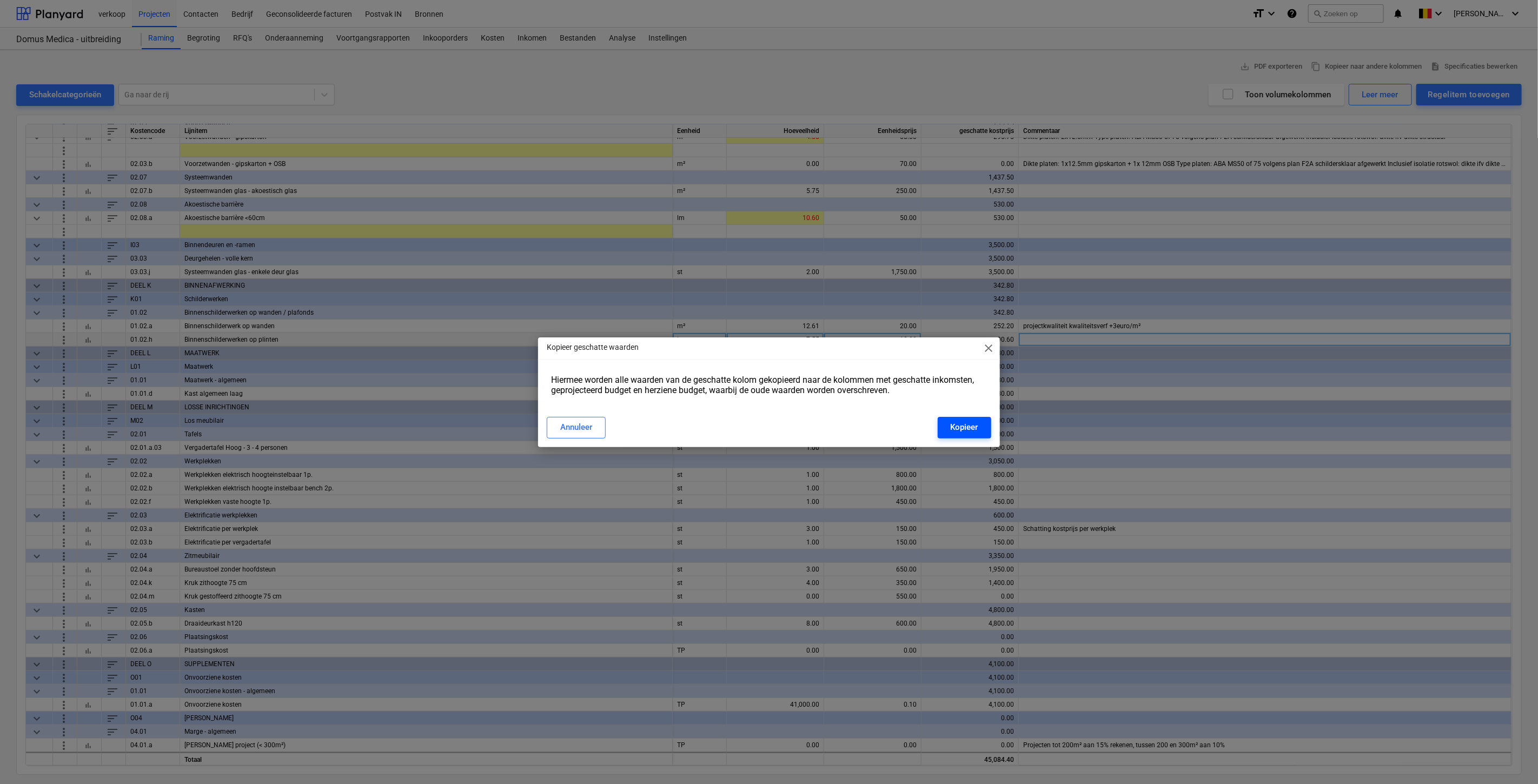
click at [954, 417] on button "Kopieer" at bounding box center [964, 427] width 54 height 22
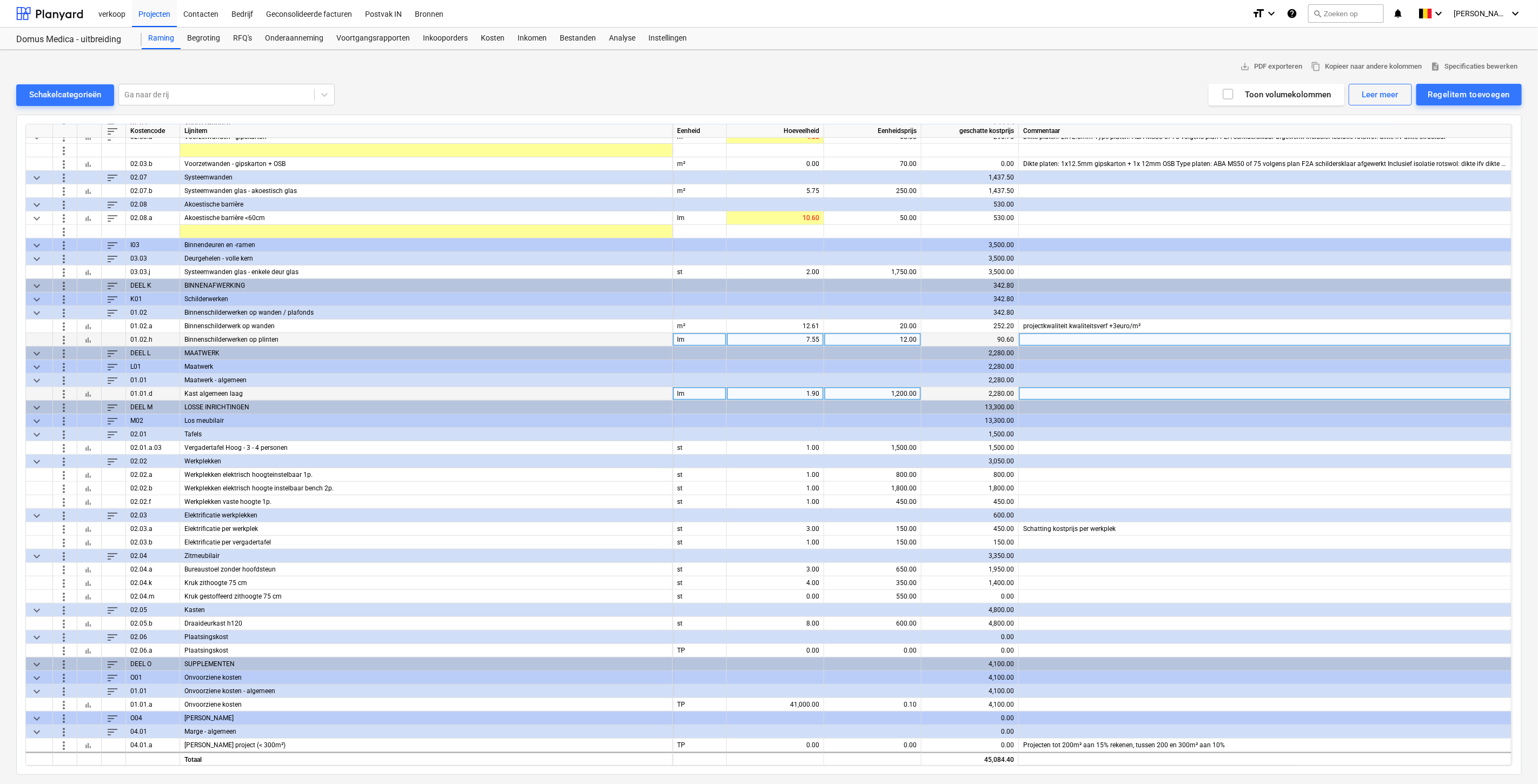
click at [749, 387] on div "1.90" at bounding box center [775, 394] width 88 height 14
click at [812, 390] on input "1.9" at bounding box center [775, 393] width 97 height 13
drag, startPoint x: 793, startPoint y: 388, endPoint x: 831, endPoint y: 386, distance: 38.1
click at [0, 0] on div "more_vert bar_chart 01.01.d Kast algemeen laag lm 1.9 1,200.00 2,280.00" at bounding box center [0, 0] width 0 height 0
type input "1.1"
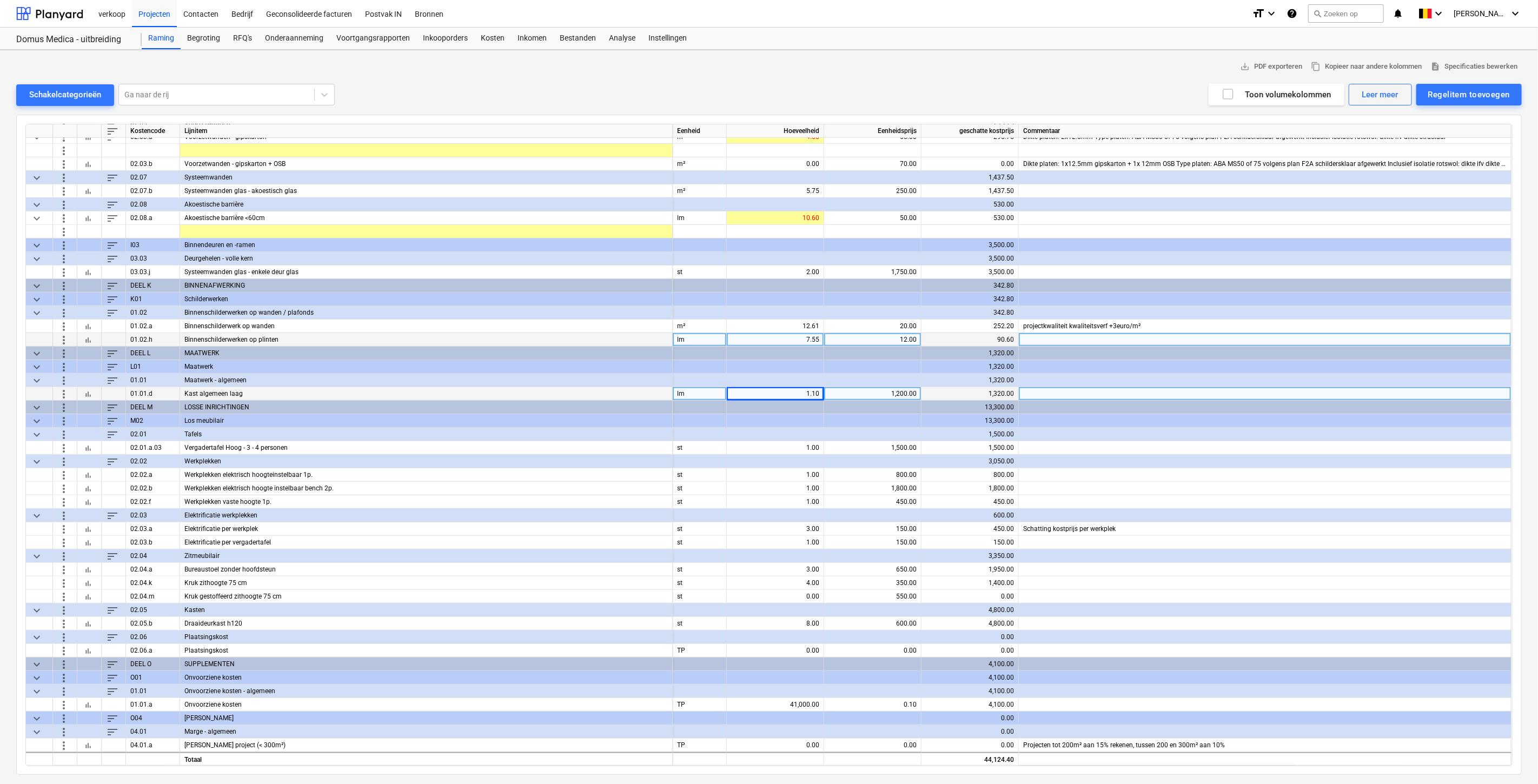
click at [876, 391] on div "1,200.00" at bounding box center [872, 394] width 88 height 14
type input "1250"
click at [1360, 60] on button "content_copy Kopieer naar andere kolommen" at bounding box center [1366, 66] width 119 height 17
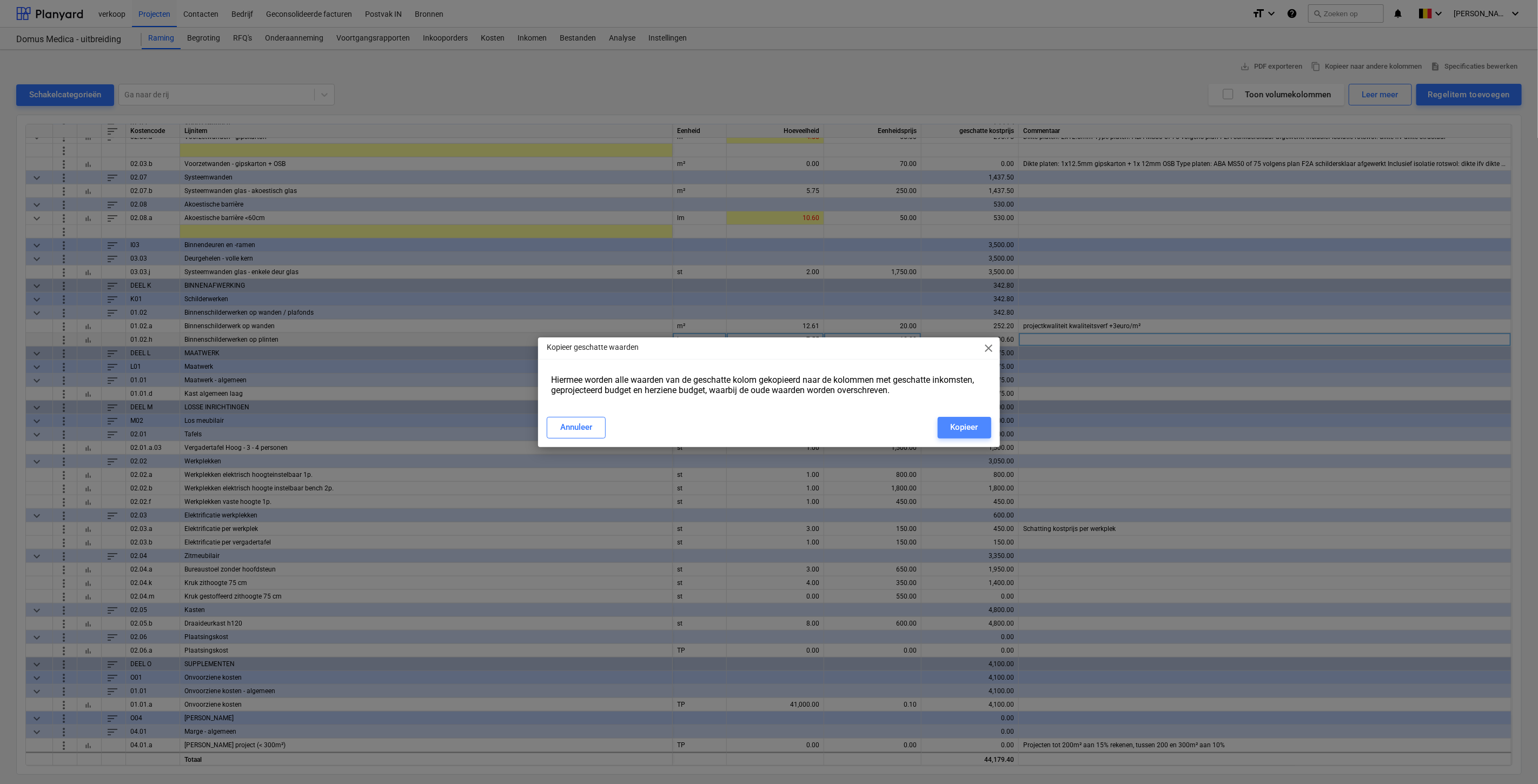
click at [967, 421] on div "Kopieer" at bounding box center [964, 427] width 28 height 14
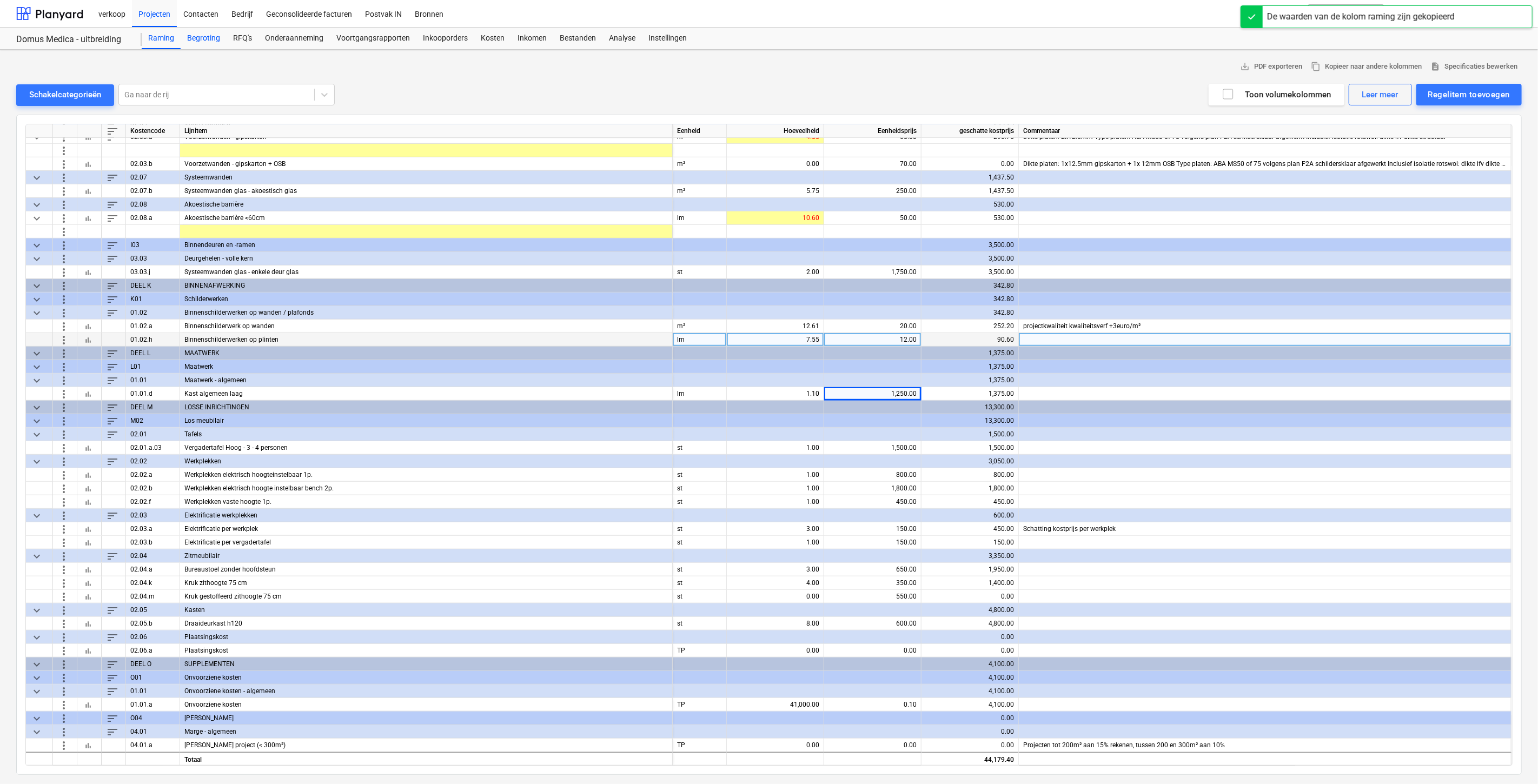
click at [209, 38] on div "Begroting" at bounding box center [204, 38] width 46 height 22
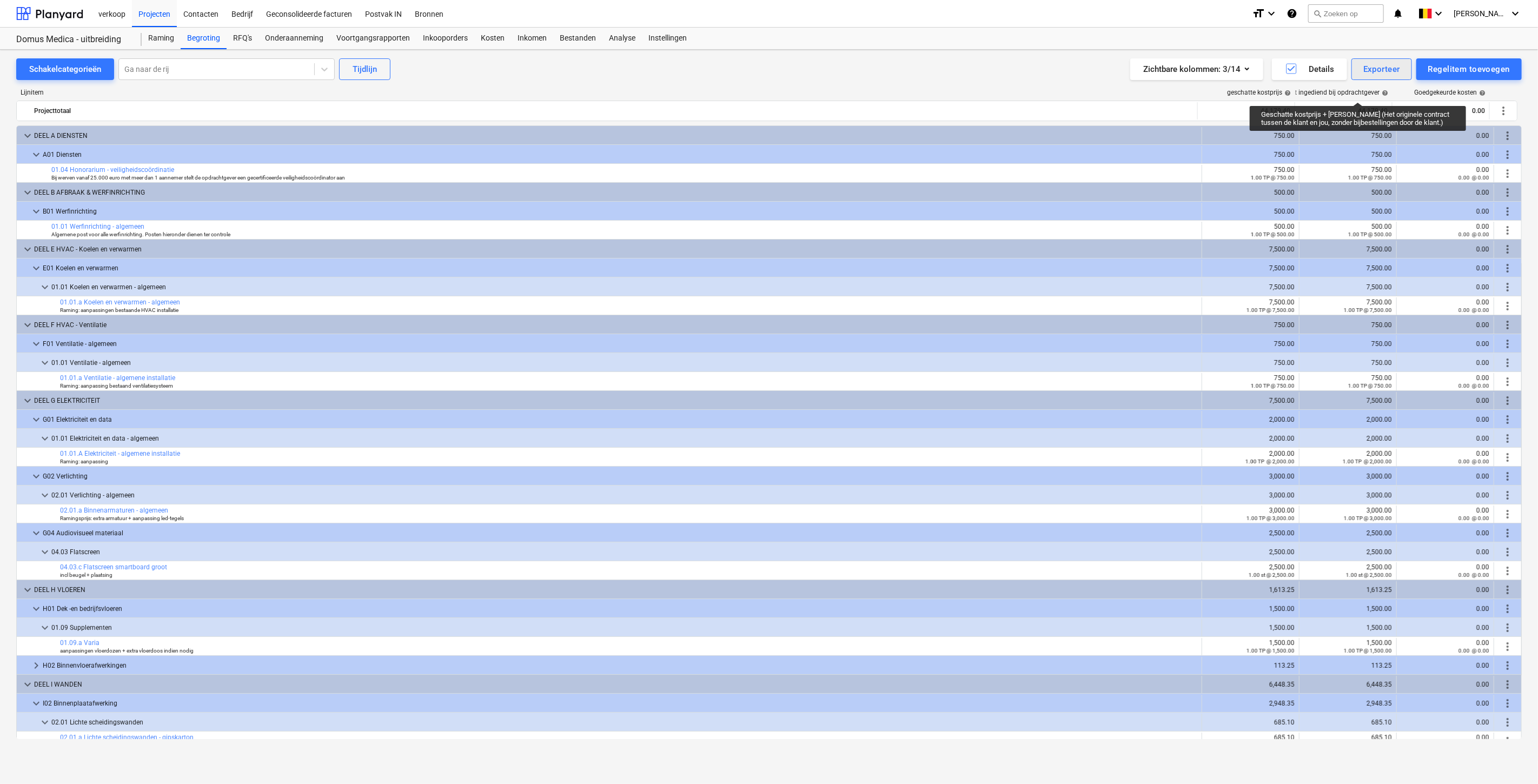
click at [1391, 62] on div "Exporteer" at bounding box center [1382, 69] width 37 height 14
click at [1298, 98] on div "PDF" at bounding box center [1340, 96] width 145 height 19
click at [159, 37] on div "Raming" at bounding box center [161, 38] width 39 height 22
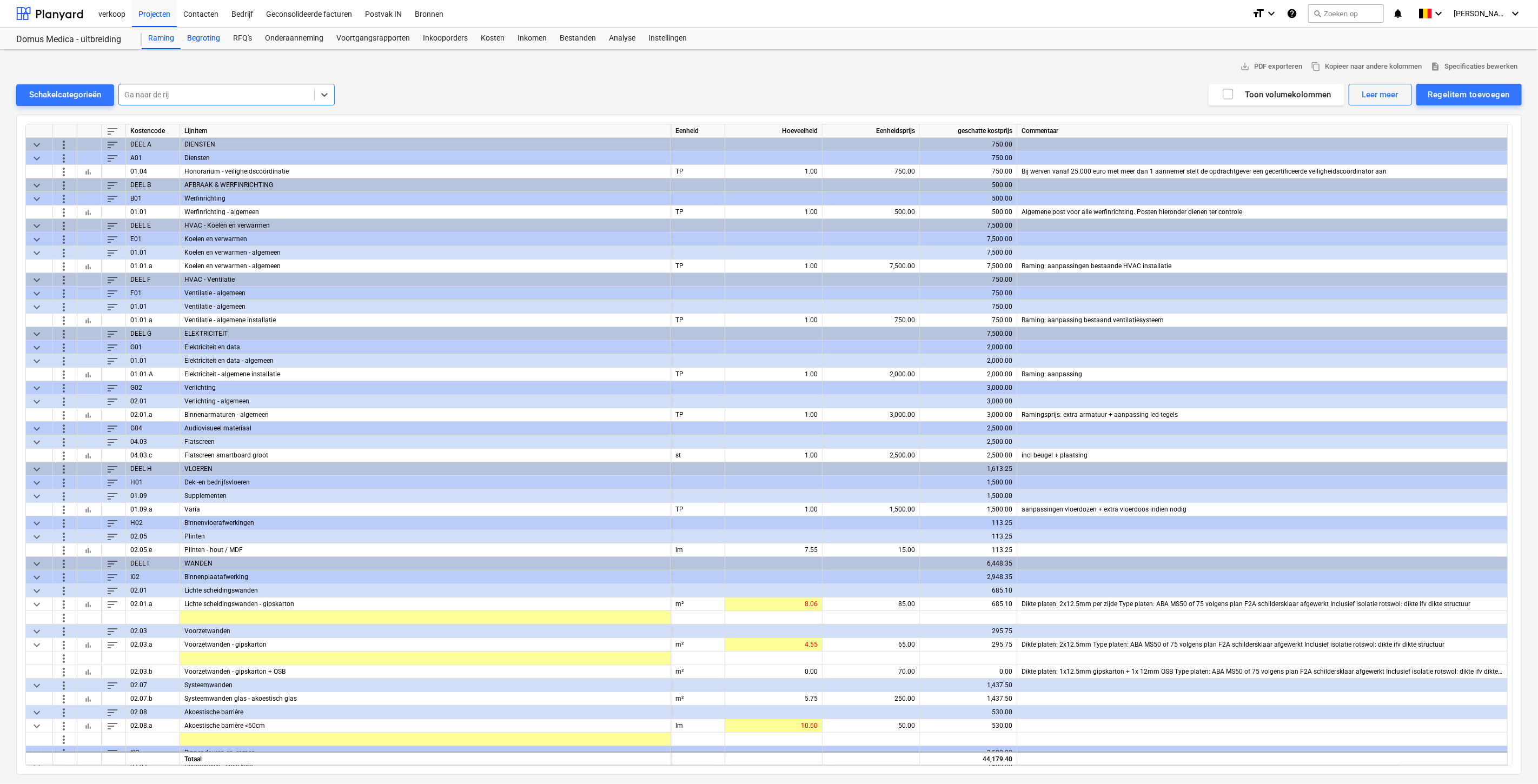
click at [196, 36] on div "Begroting" at bounding box center [204, 38] width 46 height 22
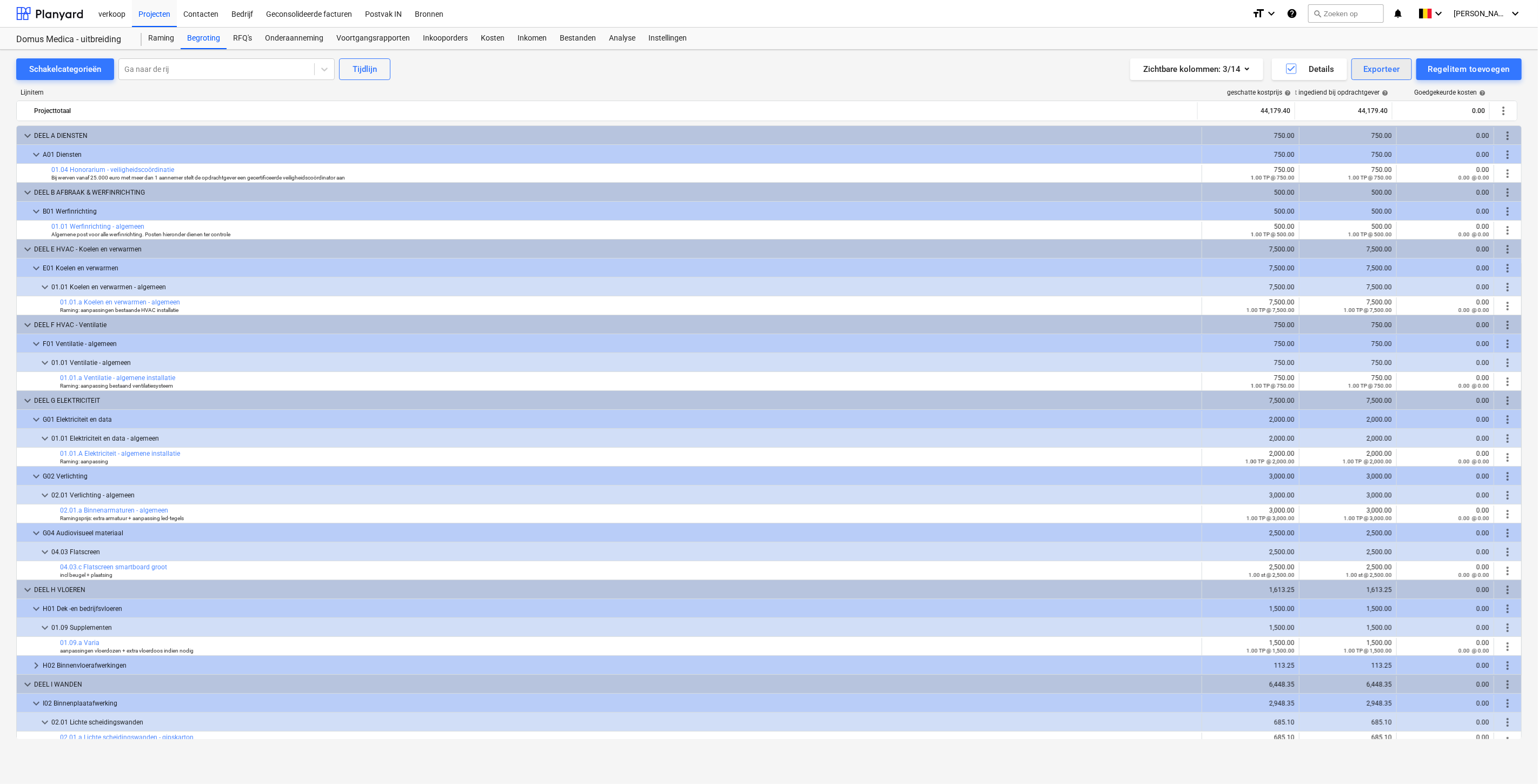
click at [1385, 71] on div "Exporteer" at bounding box center [1382, 69] width 37 height 14
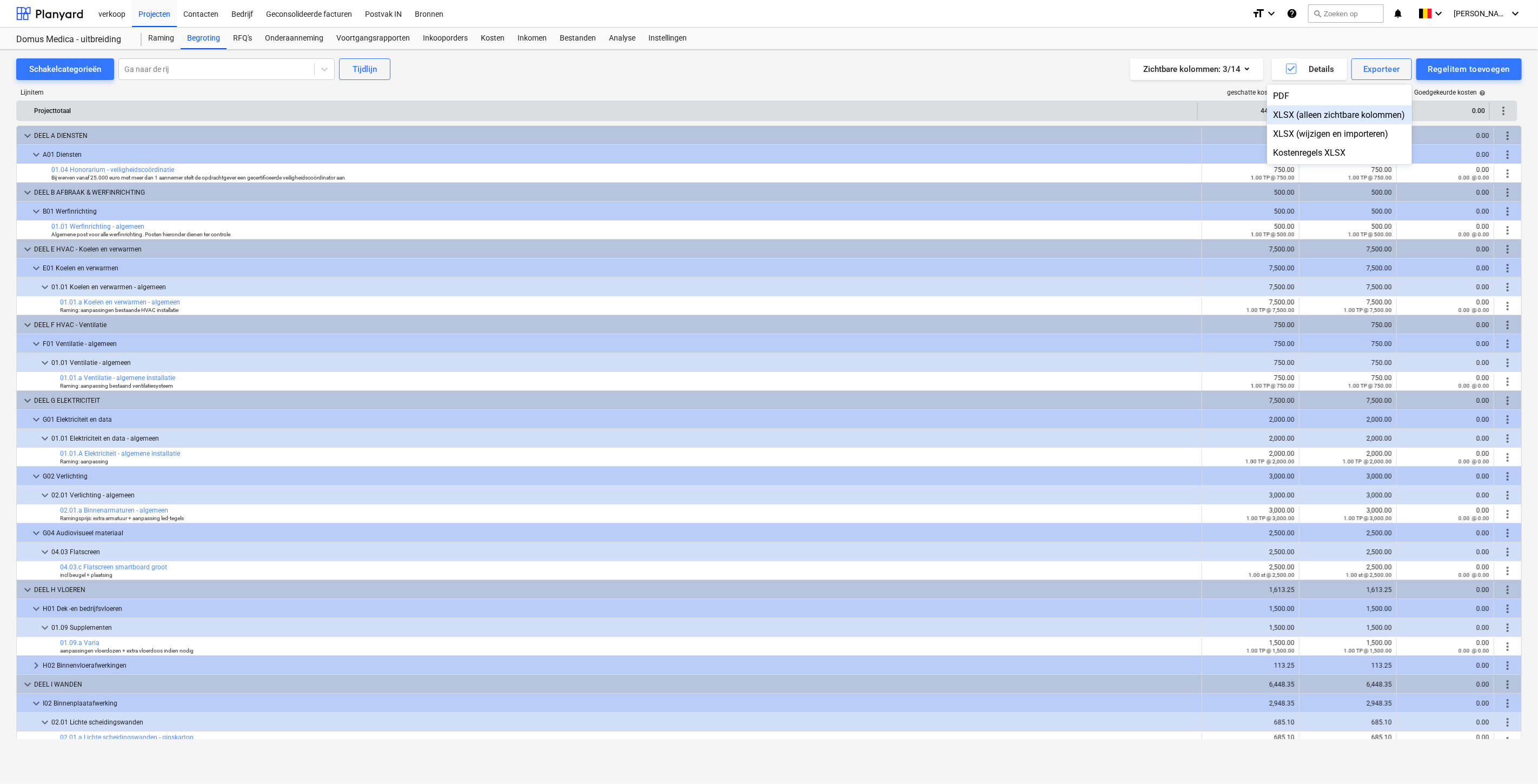
drag, startPoint x: 1324, startPoint y: 114, endPoint x: 1294, endPoint y: 114, distance: 30.0
click at [1294, 114] on div "XLSX (alleen zichtbare kolommen)" at bounding box center [1340, 114] width 145 height 19
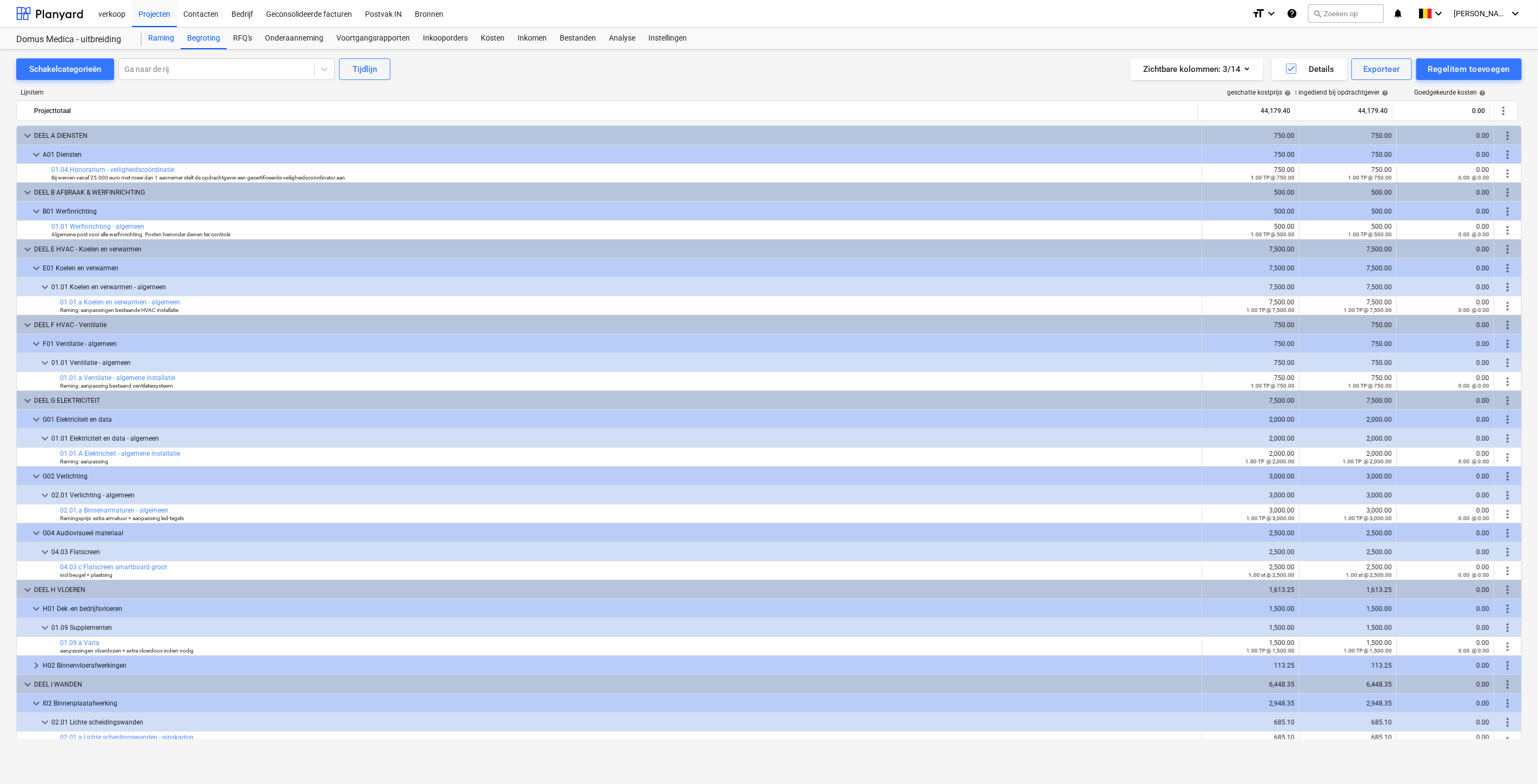
click at [148, 33] on div "Raming" at bounding box center [161, 38] width 39 height 22
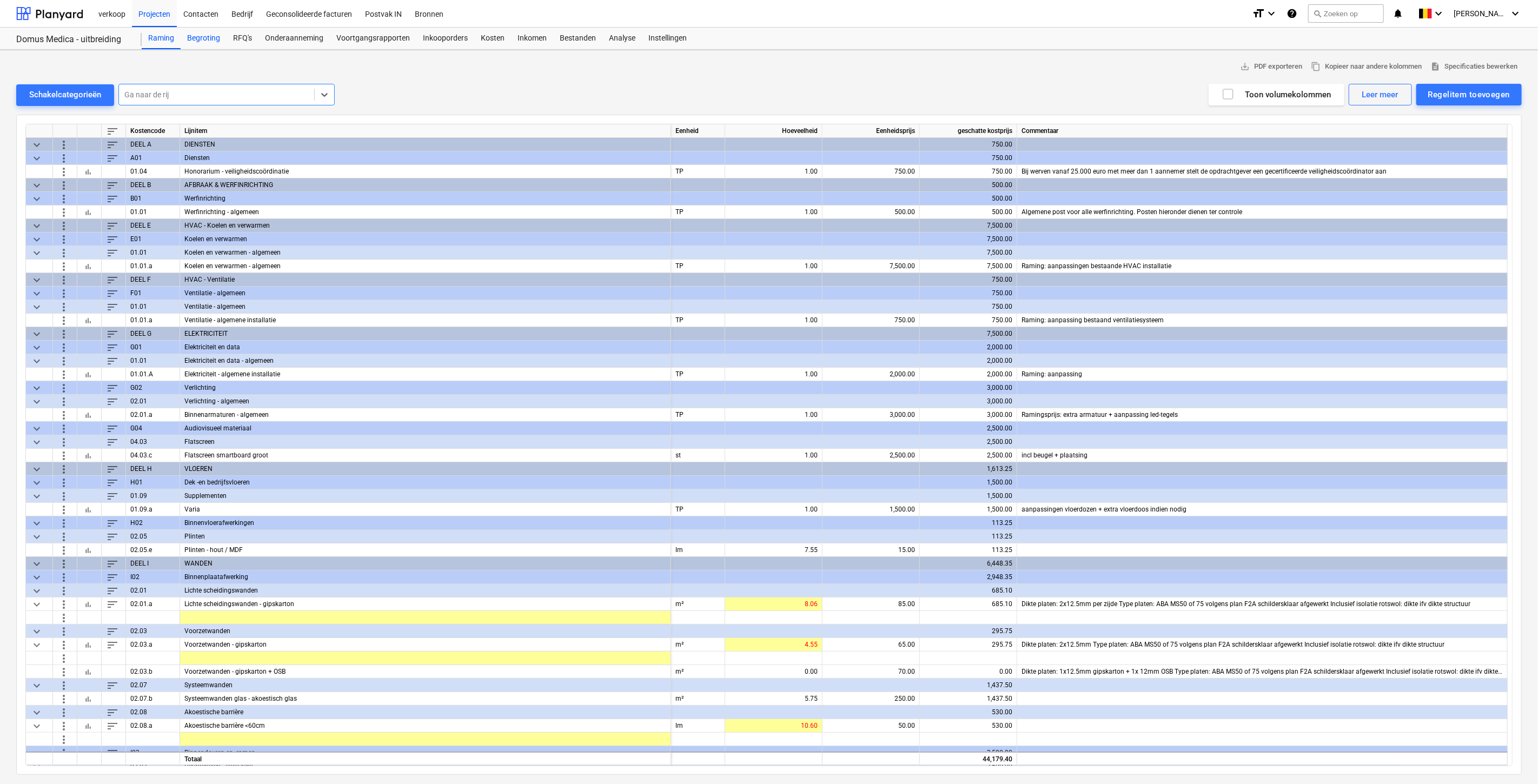
click at [223, 36] on div "Begroting" at bounding box center [204, 38] width 46 height 22
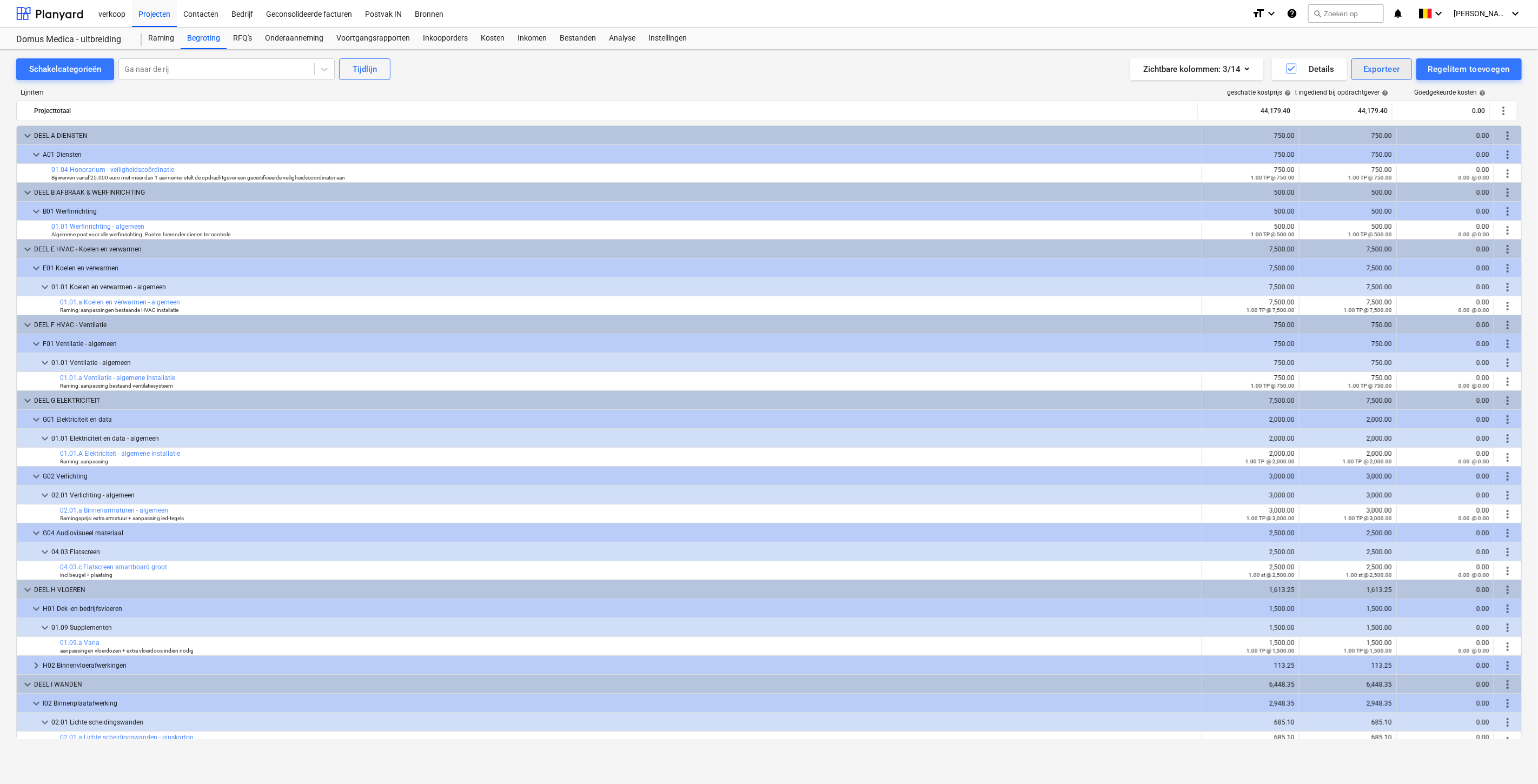
click at [1386, 70] on div "Exporteer" at bounding box center [1382, 69] width 37 height 14
click at [1302, 125] on div "XLSX (wijzigen en importeren)" at bounding box center [1340, 133] width 145 height 19
click at [169, 39] on div "Raming" at bounding box center [161, 38] width 39 height 22
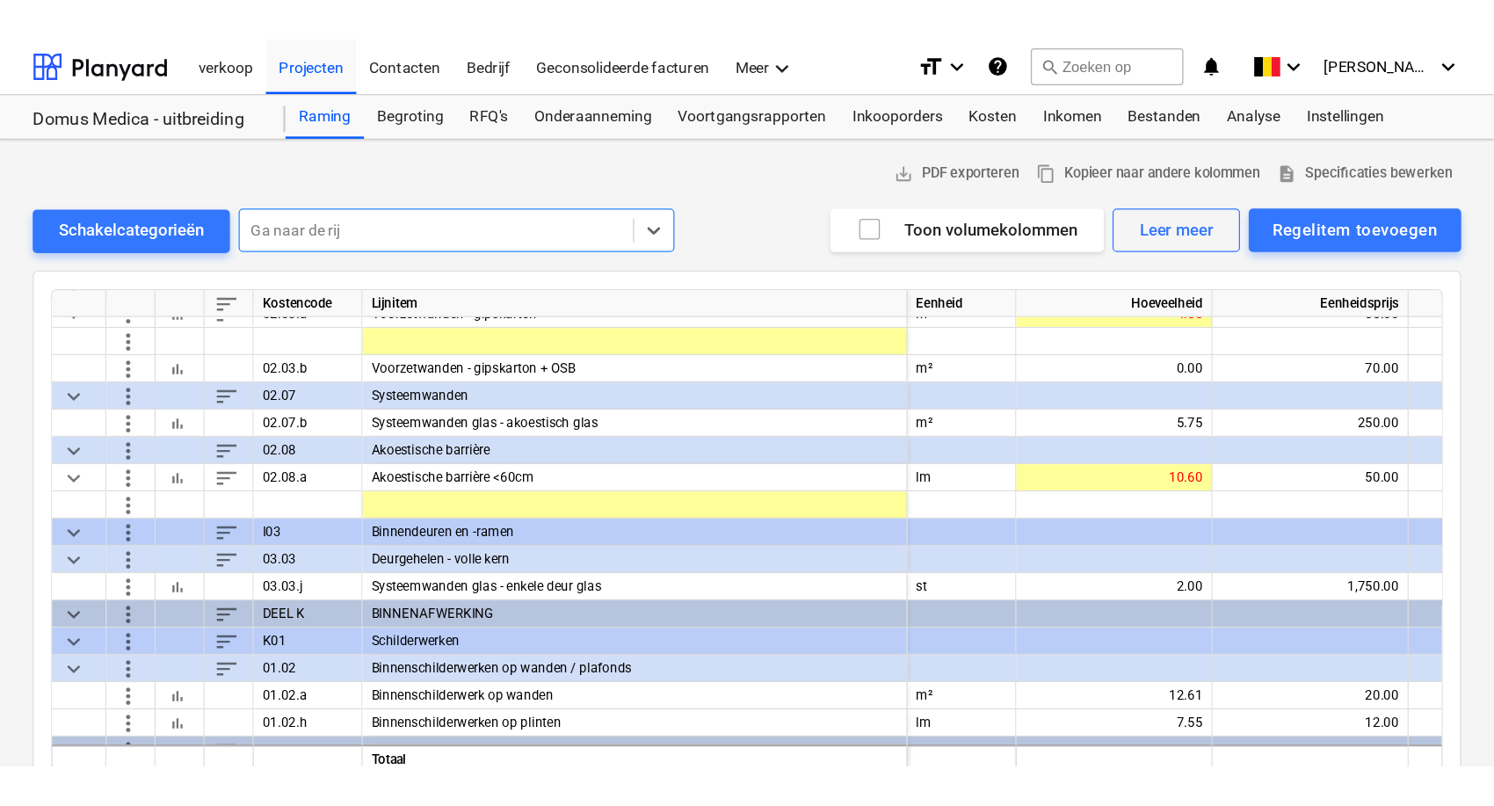
scroll to position [826, 0]
